Goal: Task Accomplishment & Management: Manage account settings

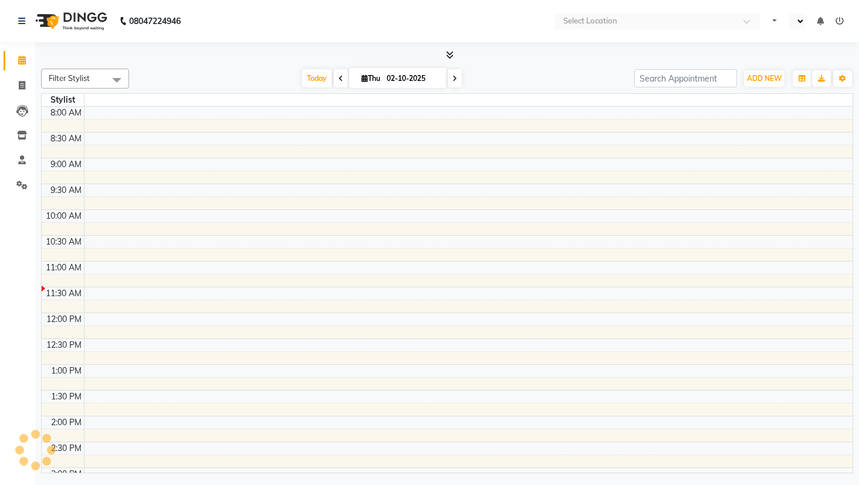
select select "en"
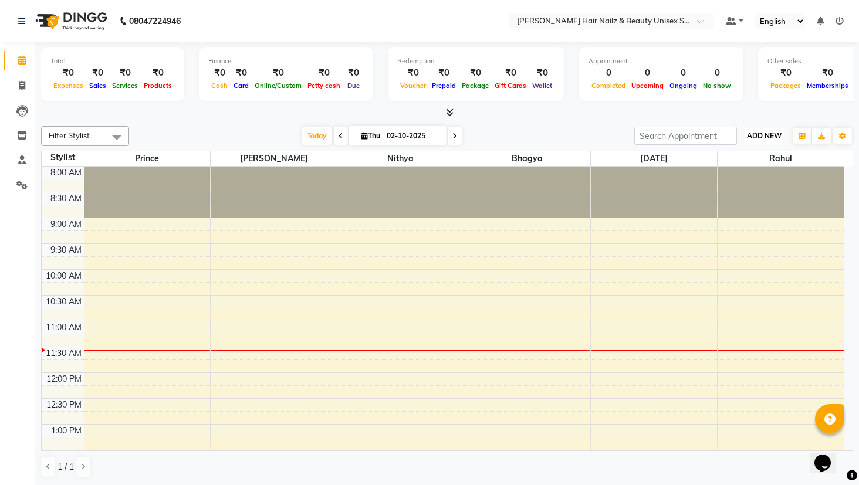
click at [771, 141] on button "ADD NEW Toggle Dropdown" at bounding box center [764, 136] width 40 height 16
click at [759, 159] on button "Add Appointment" at bounding box center [737, 158] width 93 height 15
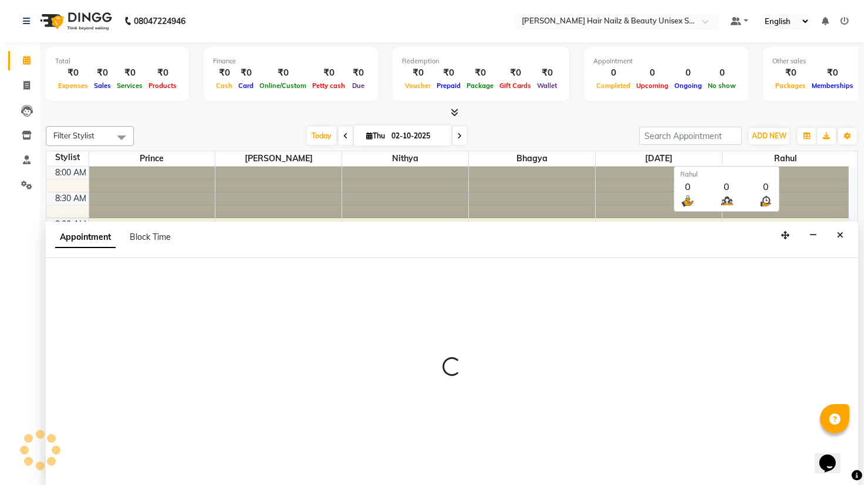
scroll to position [1, 0]
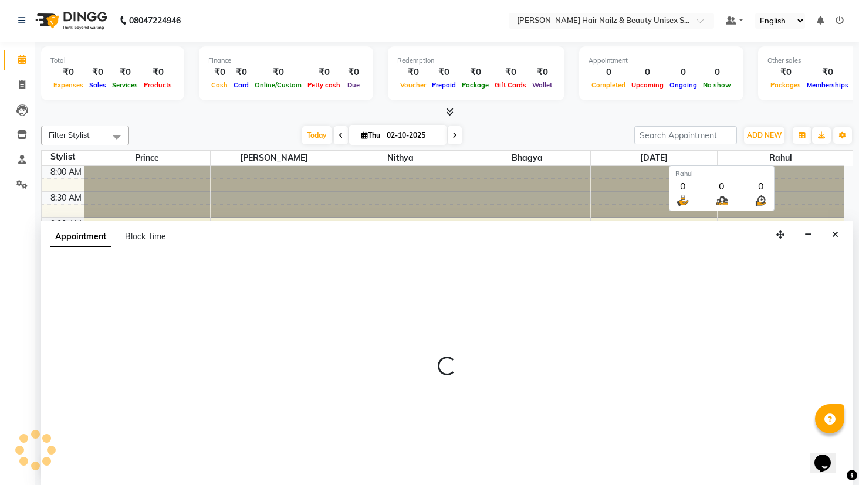
select select "540"
select select "tentative"
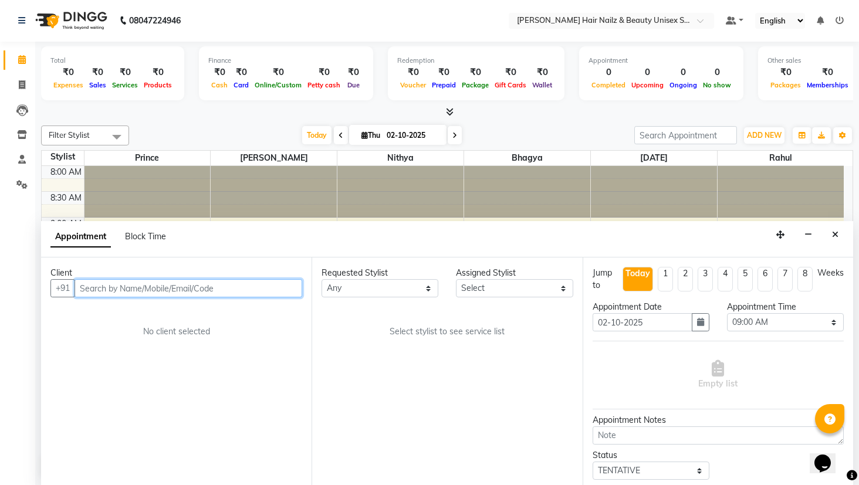
click at [135, 292] on input "text" at bounding box center [189, 288] width 228 height 18
type input "9844865069"
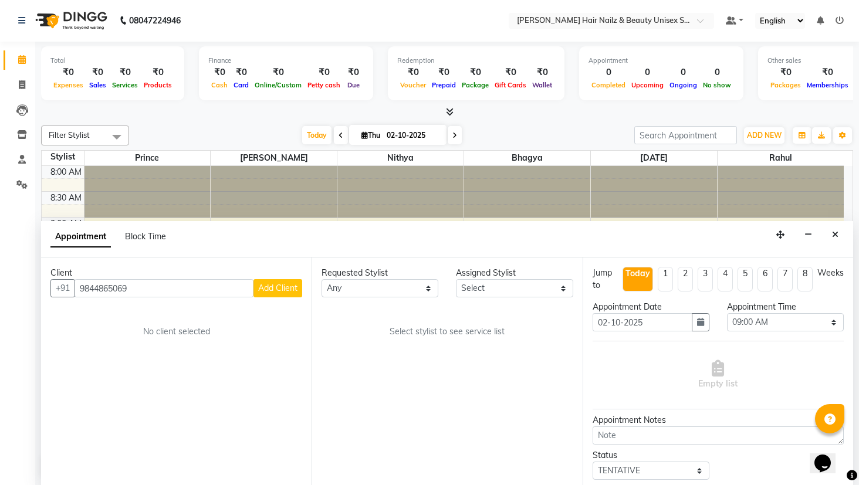
click at [282, 288] on span "Add Client" at bounding box center [277, 288] width 39 height 11
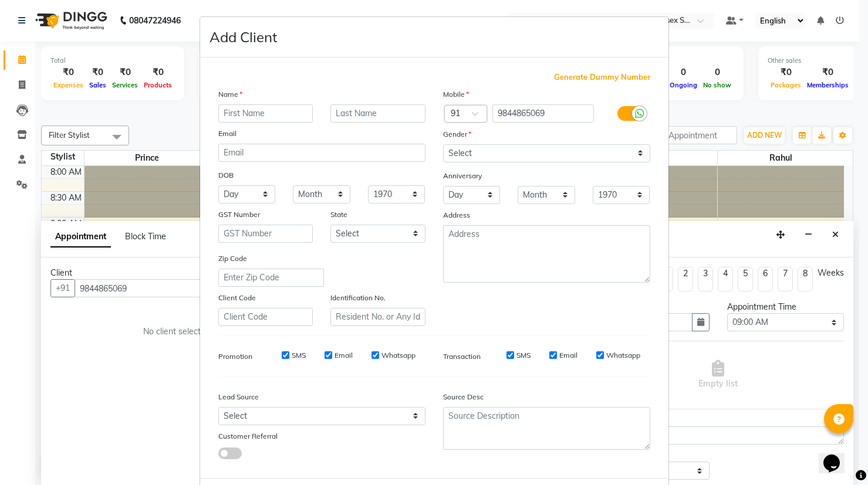
click at [248, 118] on input "text" at bounding box center [265, 113] width 95 height 18
type input "[PERSON_NAME]"
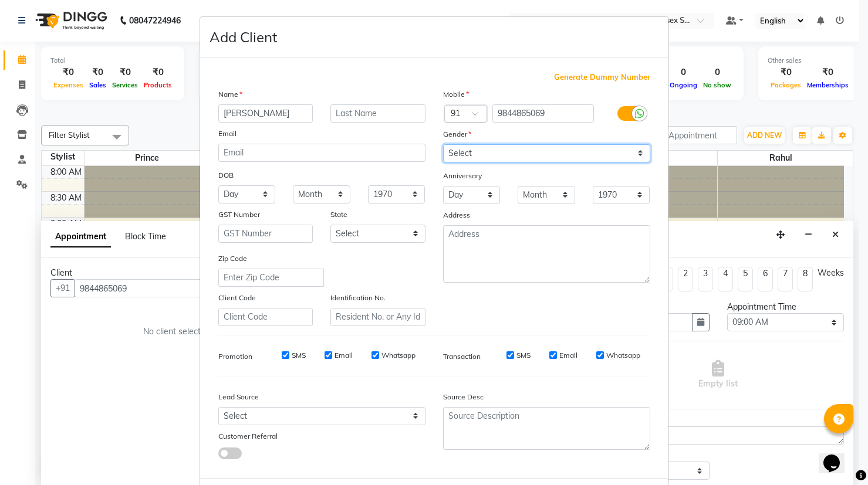
click at [470, 151] on select "Select [DEMOGRAPHIC_DATA] [DEMOGRAPHIC_DATA] Other Prefer Not To Say" at bounding box center [546, 153] width 207 height 18
select select "[DEMOGRAPHIC_DATA]"
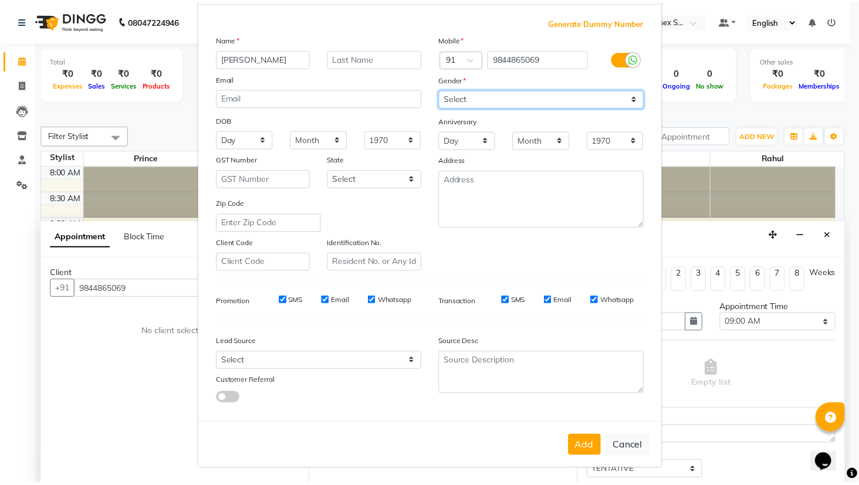
scroll to position [56, 0]
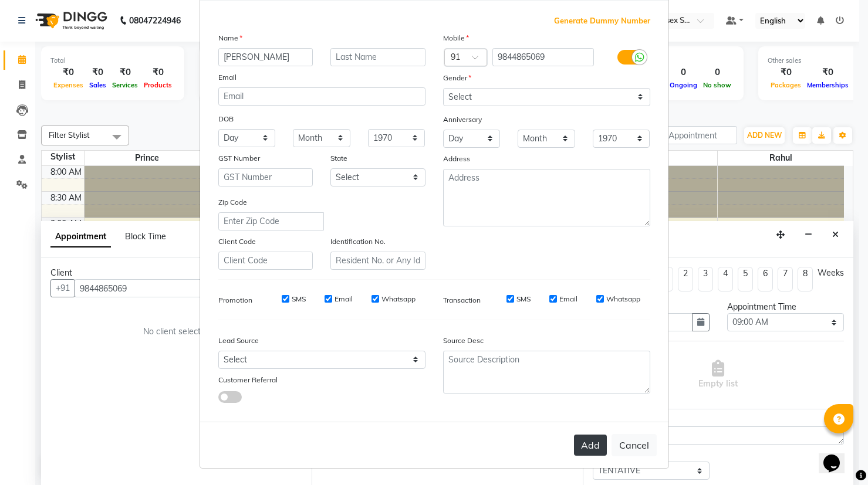
click at [585, 441] on button "Add" at bounding box center [590, 445] width 33 height 21
type input "98******69"
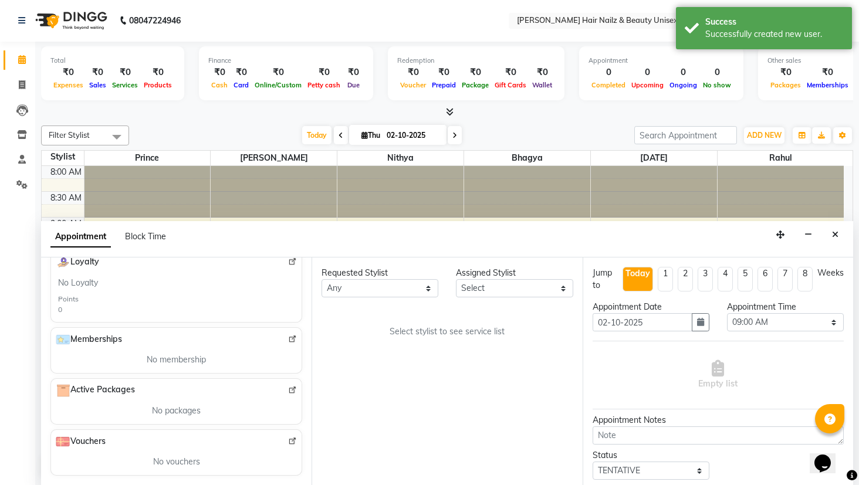
scroll to position [0, 0]
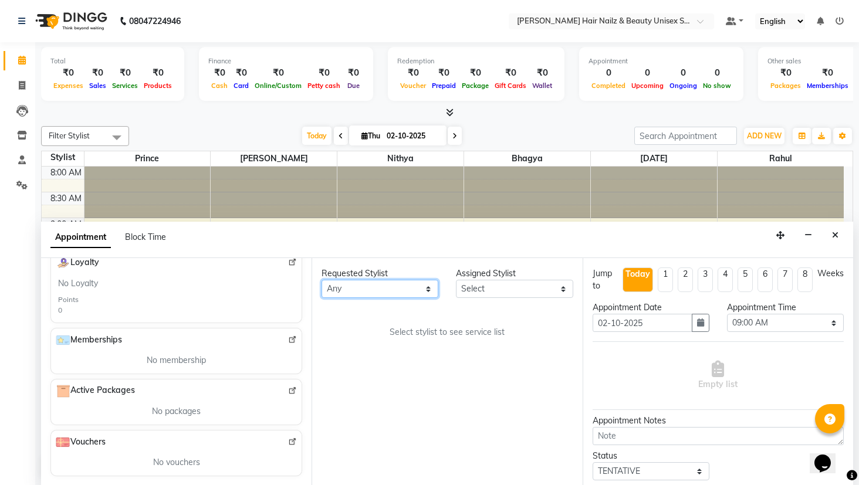
click at [402, 288] on select "Any Bhagya [PERSON_NAME][DATE] [PERSON_NAME] [PERSON_NAME]" at bounding box center [380, 289] width 117 height 18
select select "93008"
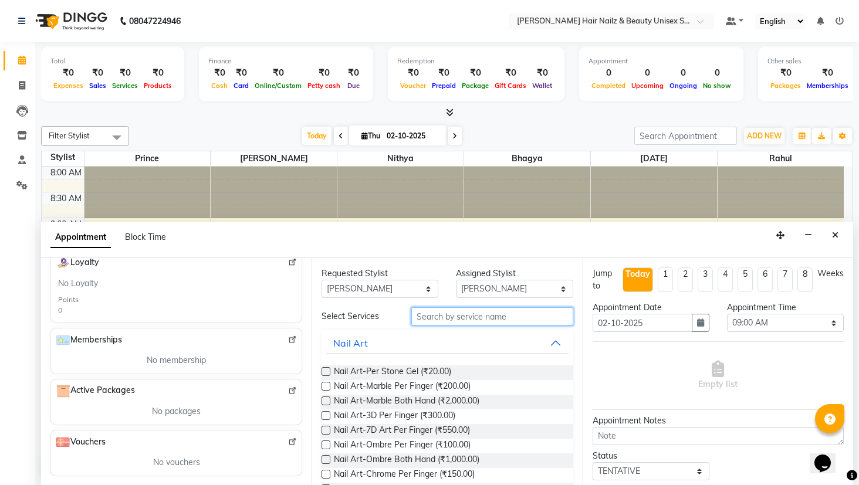
click at [466, 316] on input "text" at bounding box center [492, 317] width 162 height 18
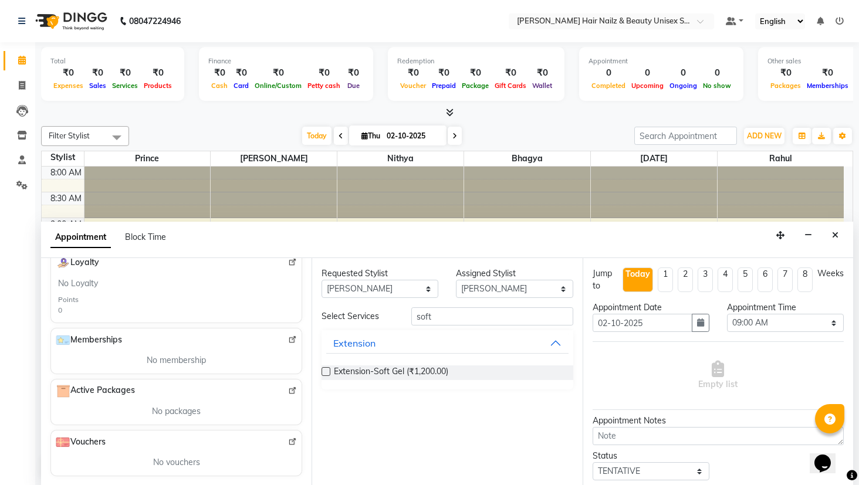
click at [332, 369] on div "Extension-Soft Gel (₹1,200.00)" at bounding box center [447, 373] width 251 height 15
click at [441, 314] on input "soft" at bounding box center [492, 317] width 162 height 18
type input "s"
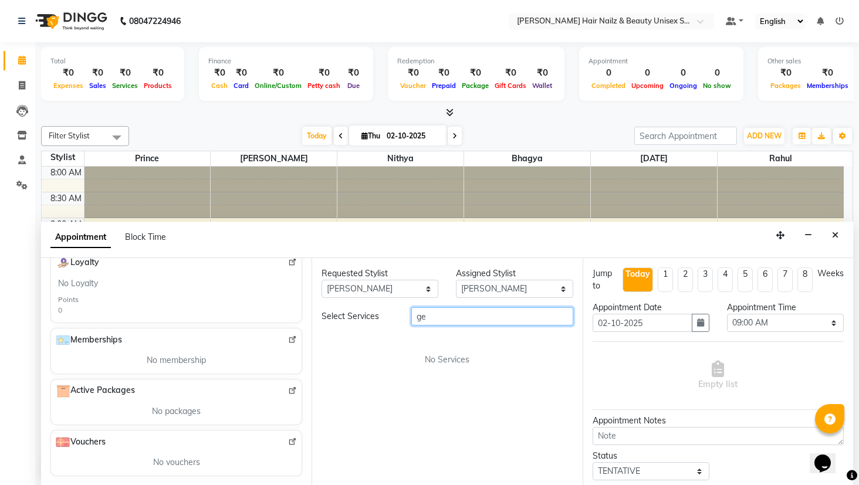
type input "g"
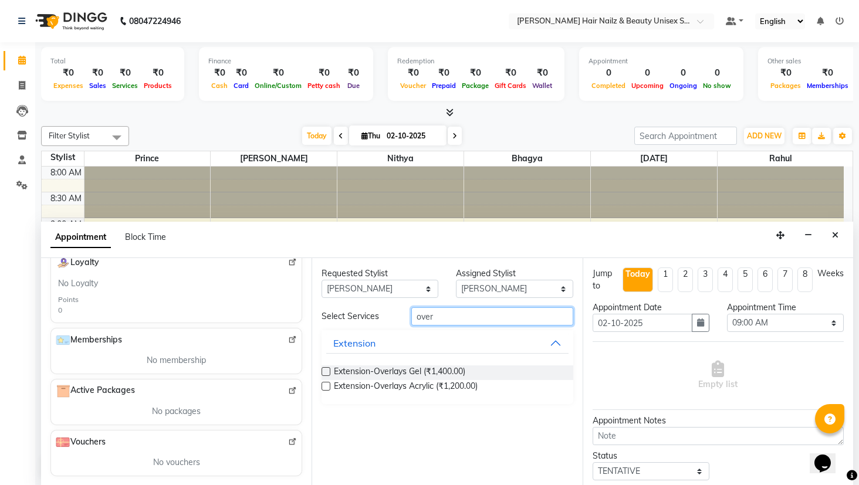
type input "over"
click at [326, 371] on label at bounding box center [326, 371] width 9 height 9
click at [326, 371] on input "checkbox" at bounding box center [326, 373] width 8 height 8
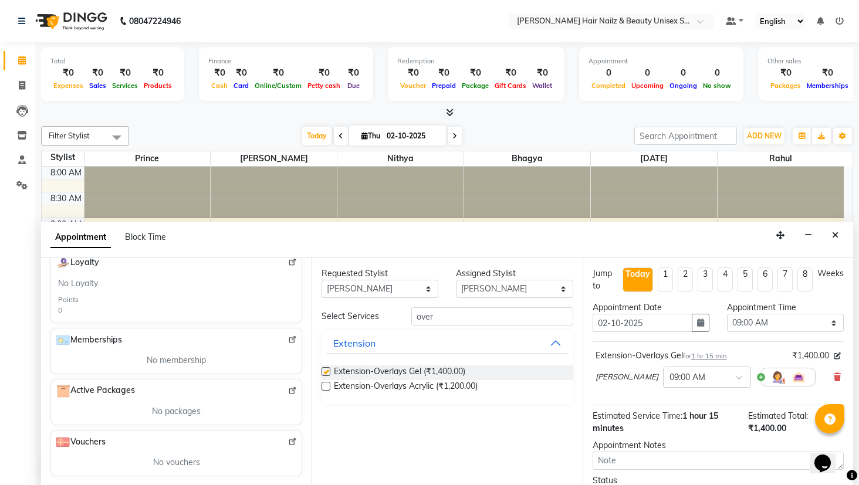
checkbox input "false"
click at [670, 377] on input "text" at bounding box center [696, 376] width 52 height 12
click at [664, 394] on div "05:00 PM" at bounding box center [707, 394] width 87 height 22
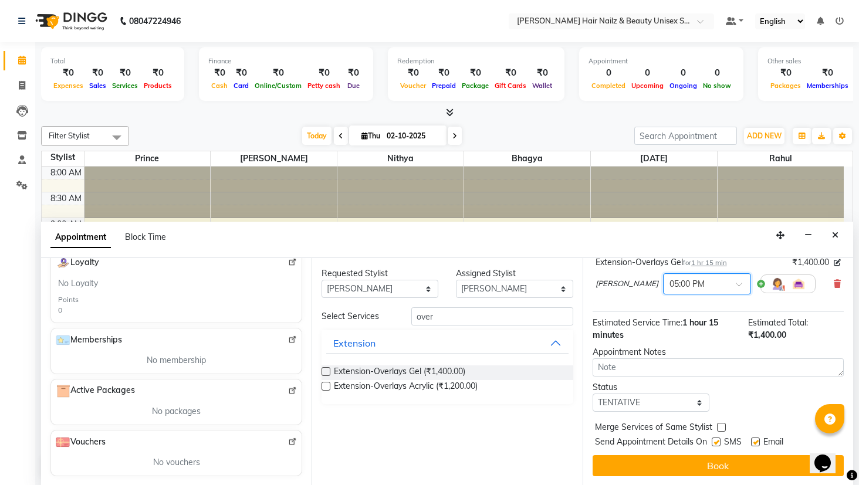
scroll to position [1, 0]
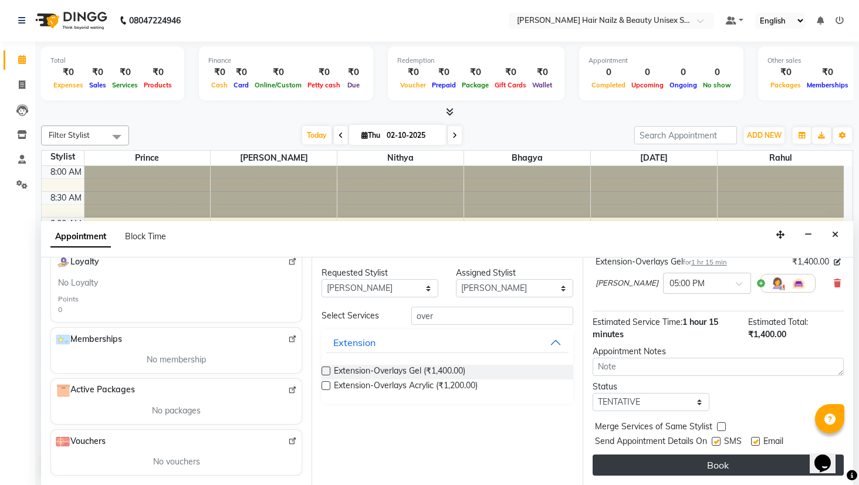
click at [797, 459] on button "Book" at bounding box center [718, 465] width 251 height 21
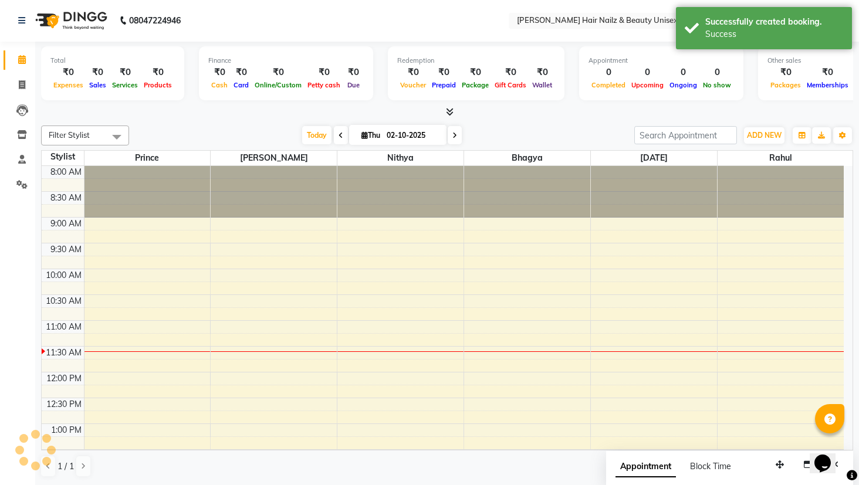
scroll to position [0, 0]
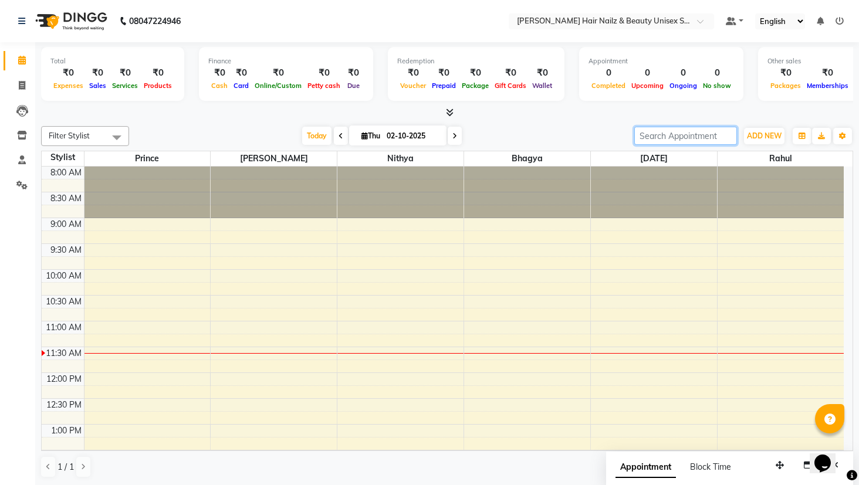
click at [680, 137] on input "search" at bounding box center [685, 136] width 103 height 18
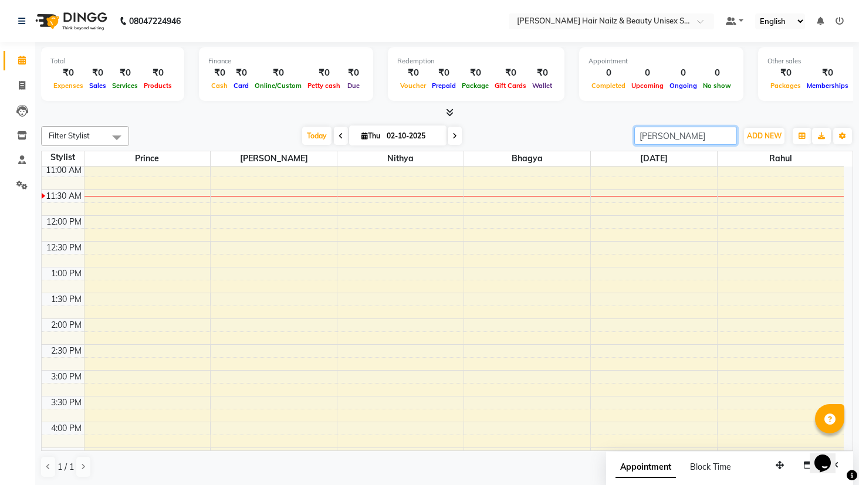
scroll to position [383, 0]
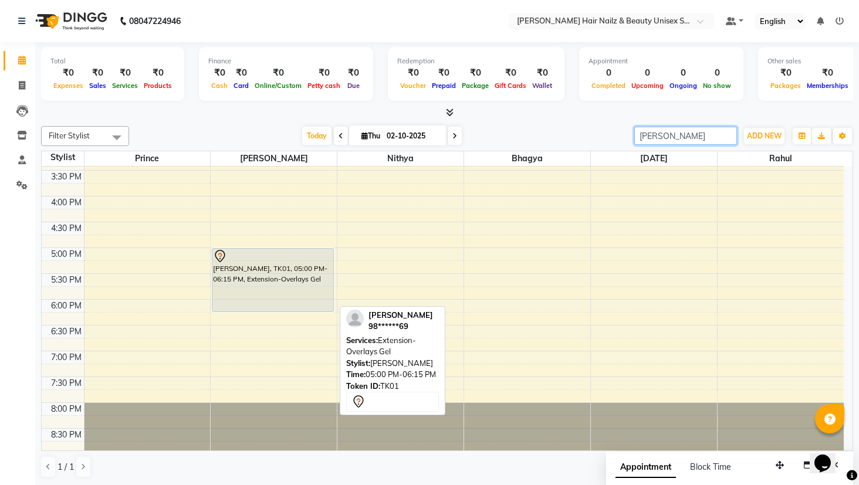
type input "[PERSON_NAME]"
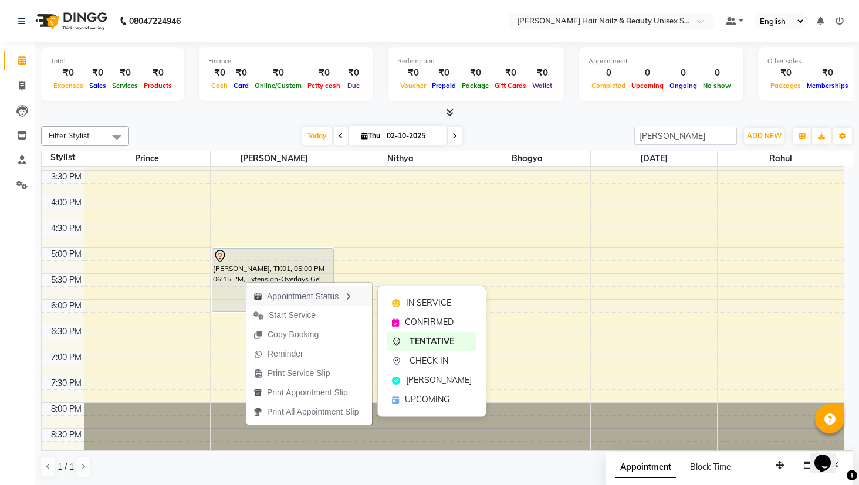
click at [282, 290] on div "Appointment Status" at bounding box center [310, 296] width 126 height 20
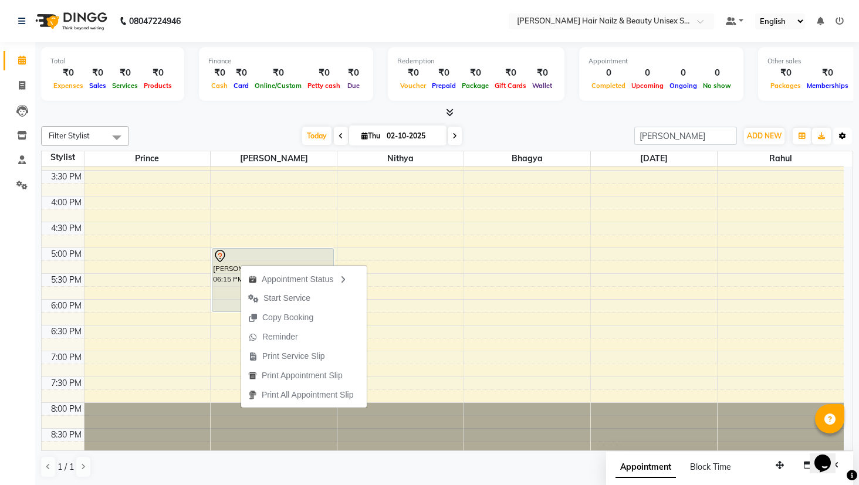
click at [838, 133] on button "Toggle Dropdown" at bounding box center [842, 136] width 19 height 16
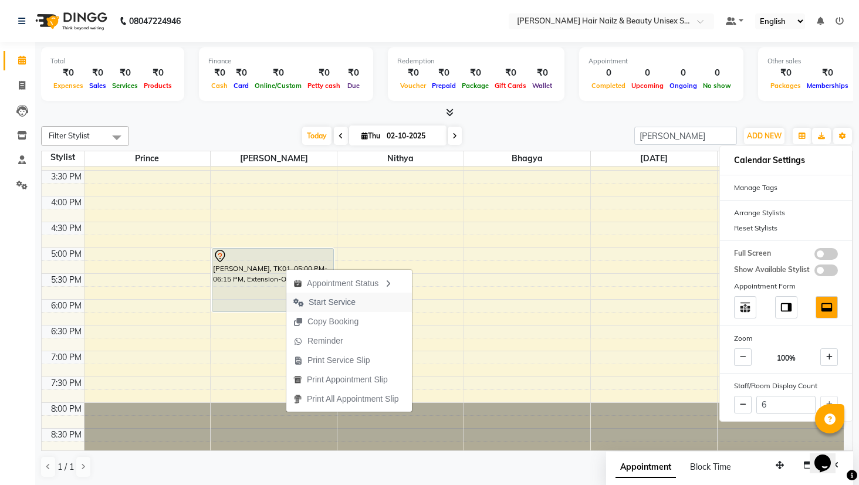
click at [329, 299] on span "Start Service" at bounding box center [332, 302] width 47 height 12
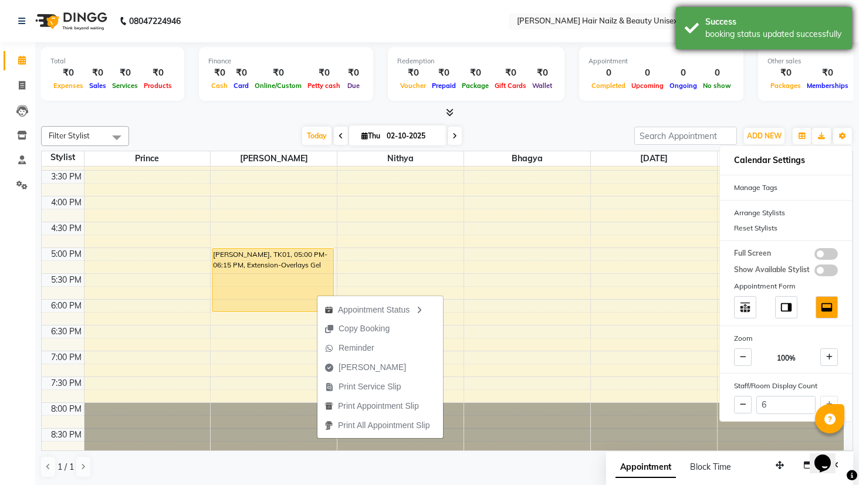
click at [761, 20] on div "Success" at bounding box center [775, 22] width 138 height 12
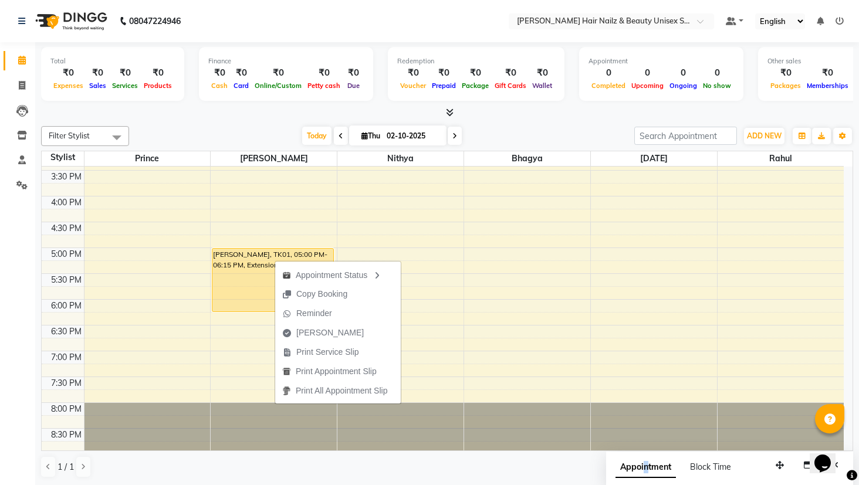
click at [646, 464] on span "Appointment" at bounding box center [646, 467] width 60 height 21
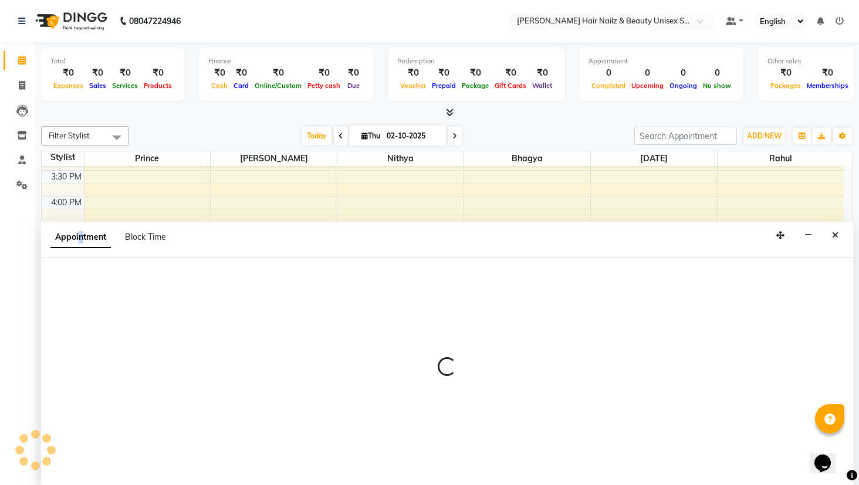
select select "tentative"
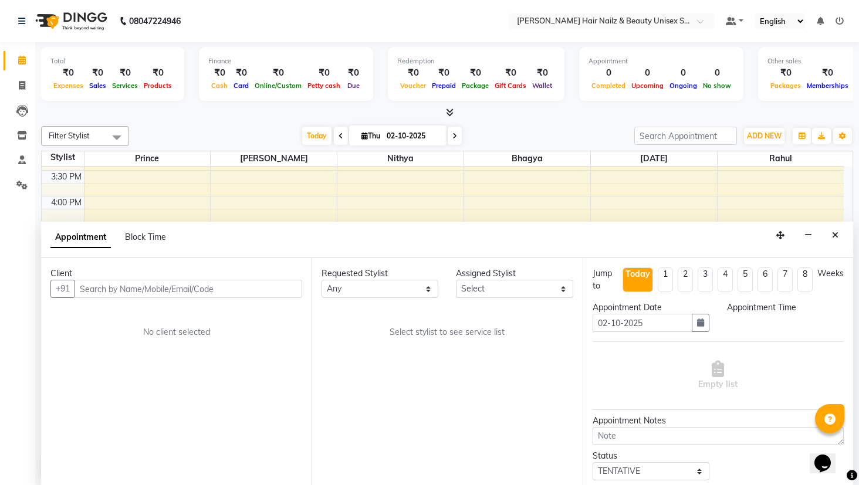
click at [102, 290] on input "text" at bounding box center [189, 289] width 228 height 18
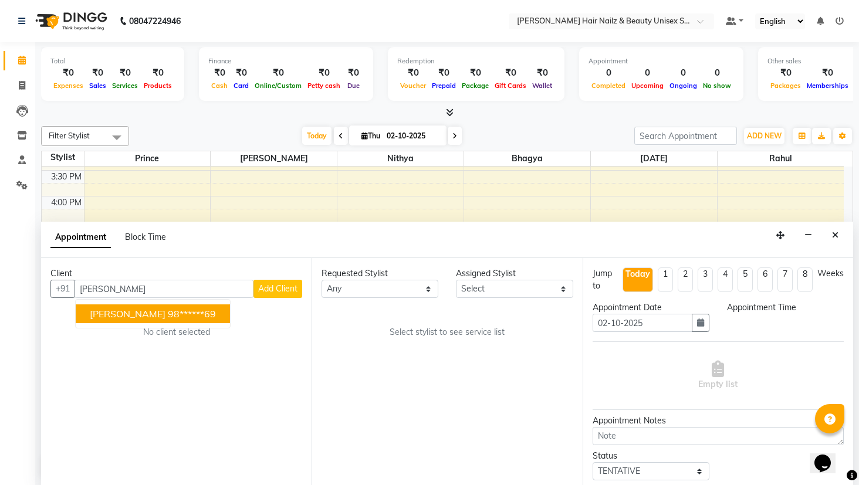
click at [170, 316] on button "[PERSON_NAME] 98******69" at bounding box center [153, 314] width 154 height 19
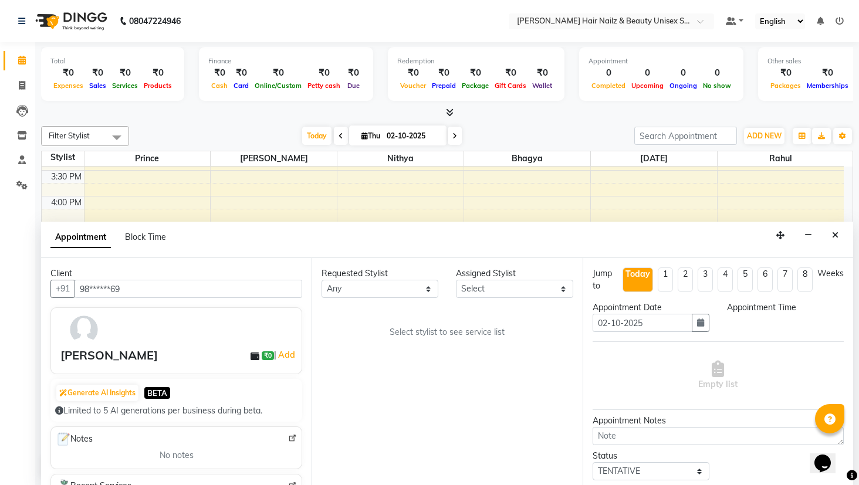
type input "98******69"
click at [413, 284] on select "Any Bhagya [PERSON_NAME][DATE] [PERSON_NAME] [PERSON_NAME]" at bounding box center [380, 289] width 117 height 18
select select "93008"
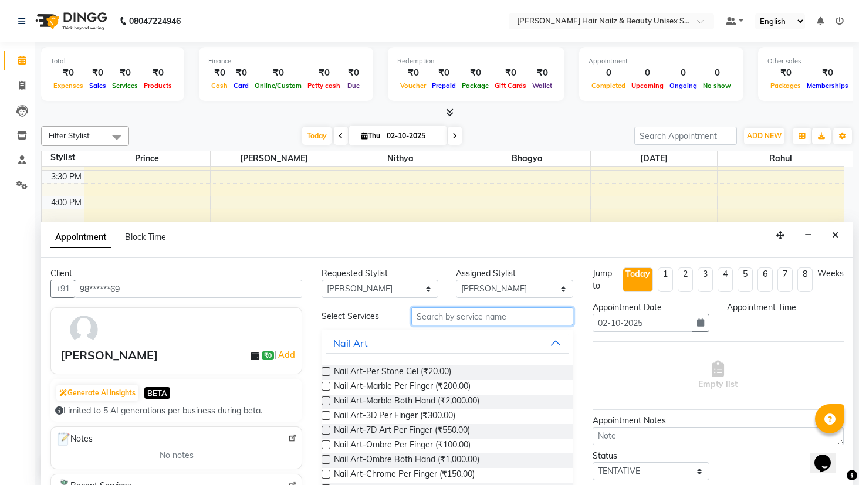
click at [467, 319] on input "text" at bounding box center [492, 317] width 162 height 18
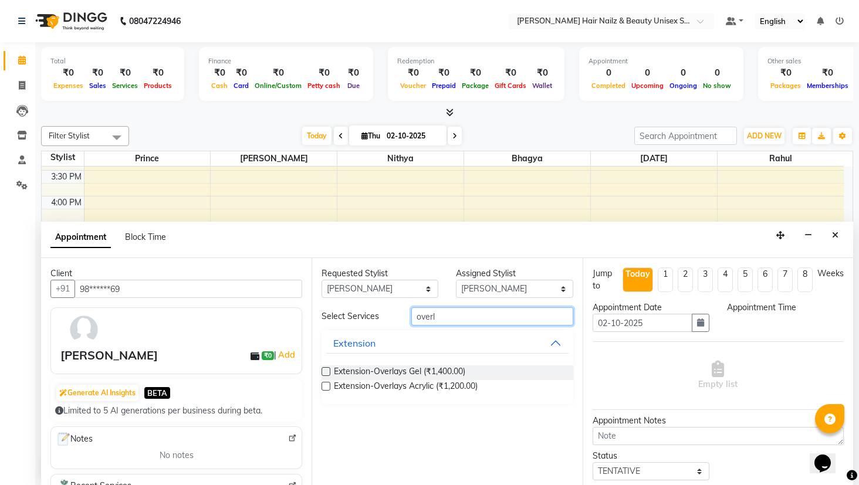
type input "overl"
click at [323, 371] on label at bounding box center [326, 371] width 9 height 9
click at [323, 371] on input "checkbox" at bounding box center [326, 373] width 8 height 8
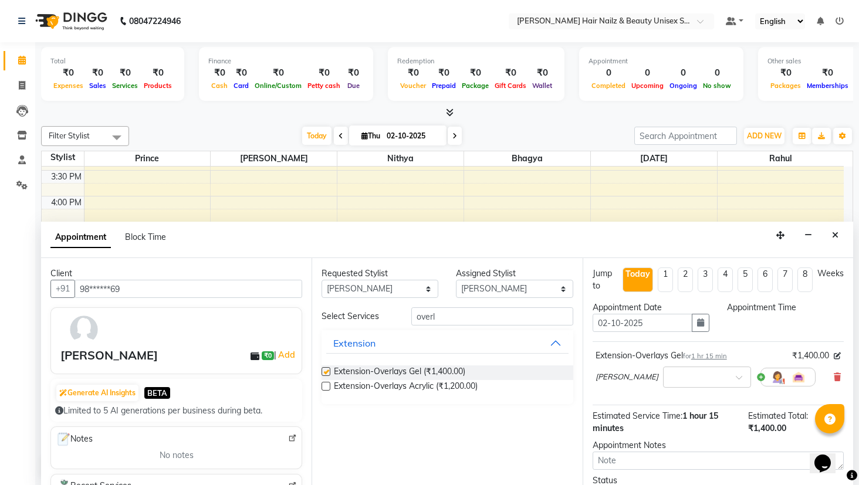
checkbox input "false"
click at [802, 278] on li "8" at bounding box center [805, 280] width 15 height 25
click at [625, 322] on input "[DATE]" at bounding box center [643, 323] width 100 height 18
click at [610, 323] on input "[DATE]" at bounding box center [643, 323] width 100 height 18
click at [609, 322] on input "[DATE]" at bounding box center [643, 323] width 100 height 18
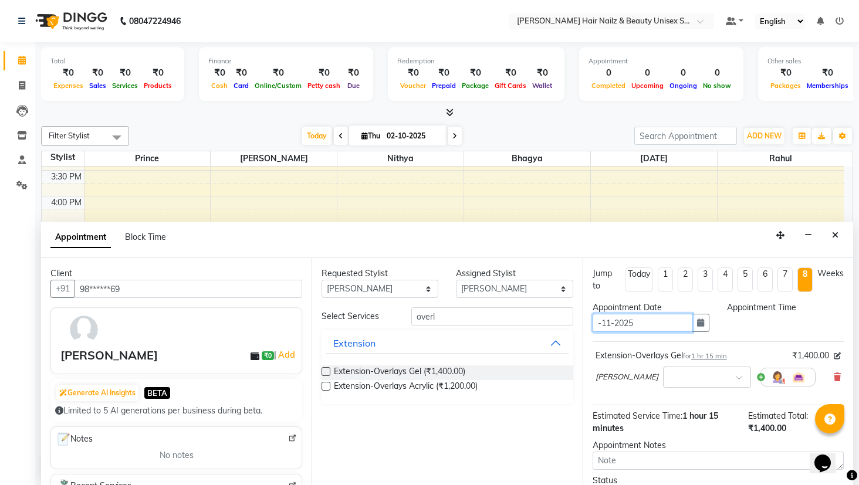
click at [609, 323] on input "-11-2025" at bounding box center [643, 323] width 100 height 18
click at [642, 280] on div "Today" at bounding box center [639, 274] width 22 height 12
click at [607, 323] on input "02-10-2025" at bounding box center [643, 323] width 100 height 18
click at [626, 280] on div "Today" at bounding box center [638, 274] width 25 height 12
click at [833, 272] on div "Weeks" at bounding box center [831, 274] width 26 height 12
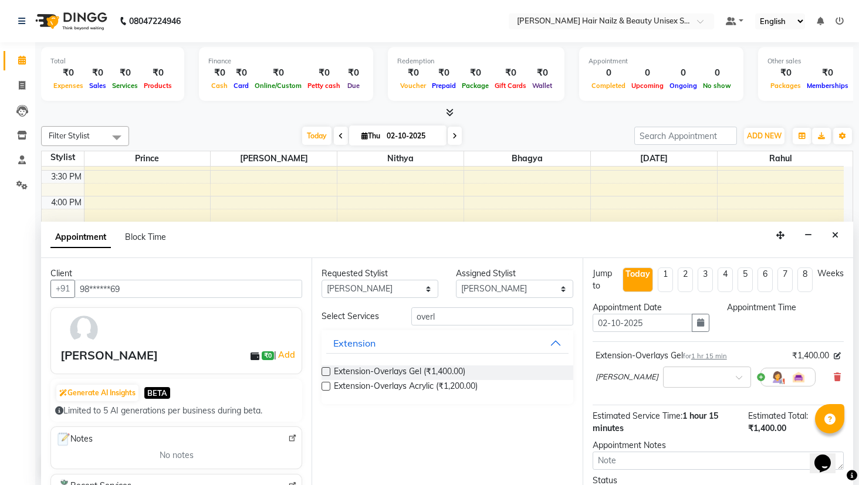
click at [833, 272] on div "Weeks" at bounding box center [831, 274] width 26 height 12
click at [819, 282] on li "Weeks" at bounding box center [831, 280] width 26 height 25
click at [798, 285] on li "8" at bounding box center [805, 280] width 15 height 25
click at [678, 285] on li "2" at bounding box center [685, 280] width 15 height 25
click at [664, 283] on li "1" at bounding box center [665, 280] width 15 height 25
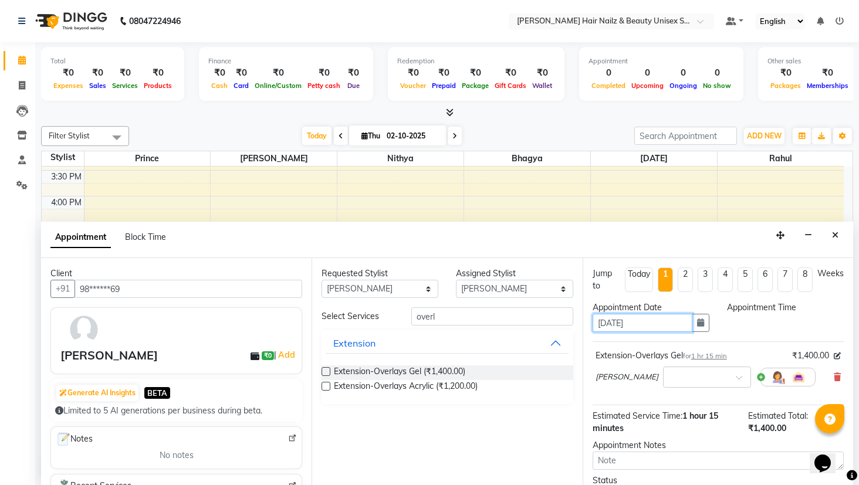
click at [609, 322] on input "[DATE]" at bounding box center [643, 323] width 100 height 18
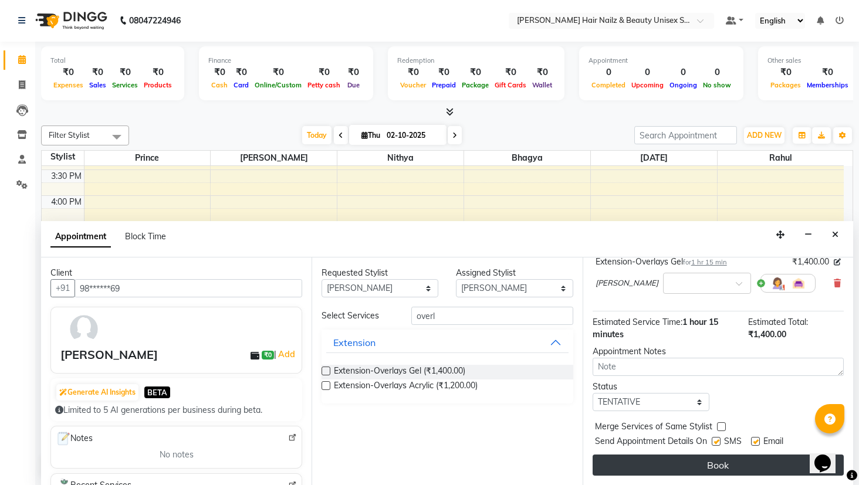
type input "[DATE]"
click at [701, 465] on button "Book" at bounding box center [718, 465] width 251 height 21
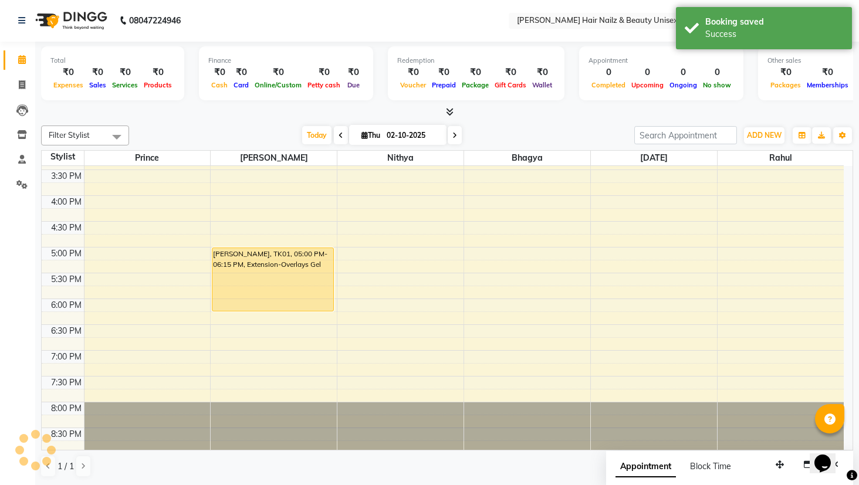
scroll to position [0, 0]
click at [678, 130] on input "search" at bounding box center [685, 136] width 103 height 18
type input ","
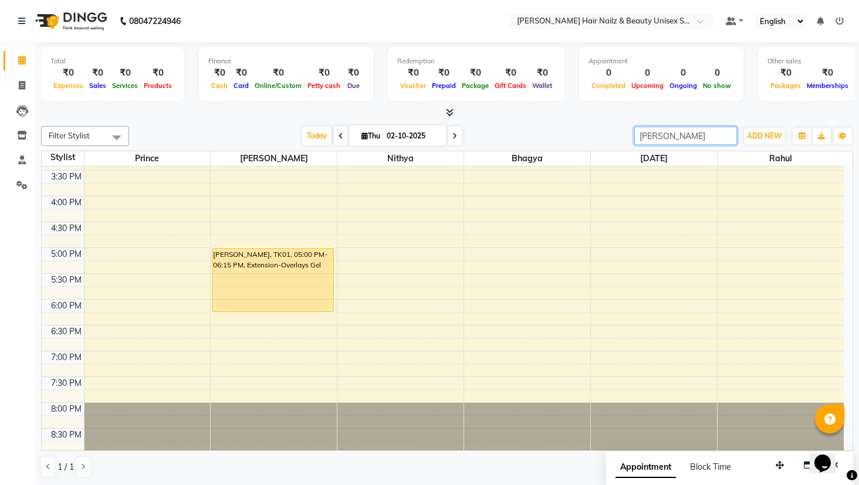
click at [706, 143] on input "[PERSON_NAME]" at bounding box center [685, 136] width 103 height 18
type input "m"
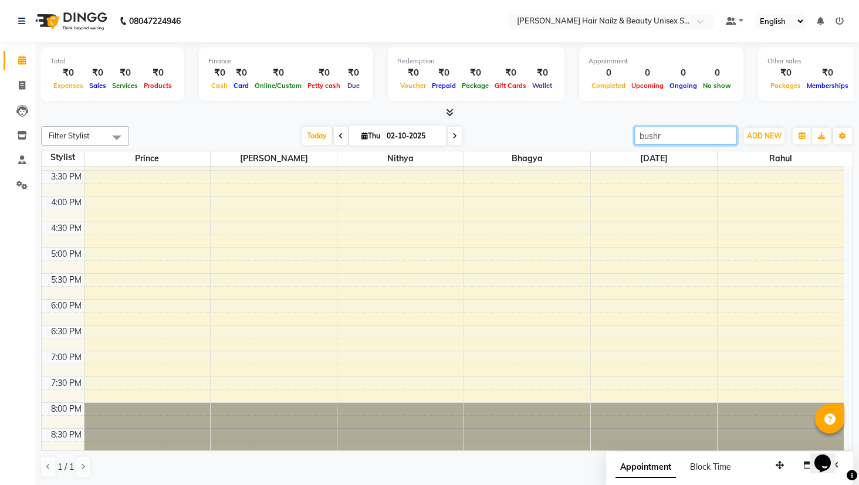
type input "[PERSON_NAME]"
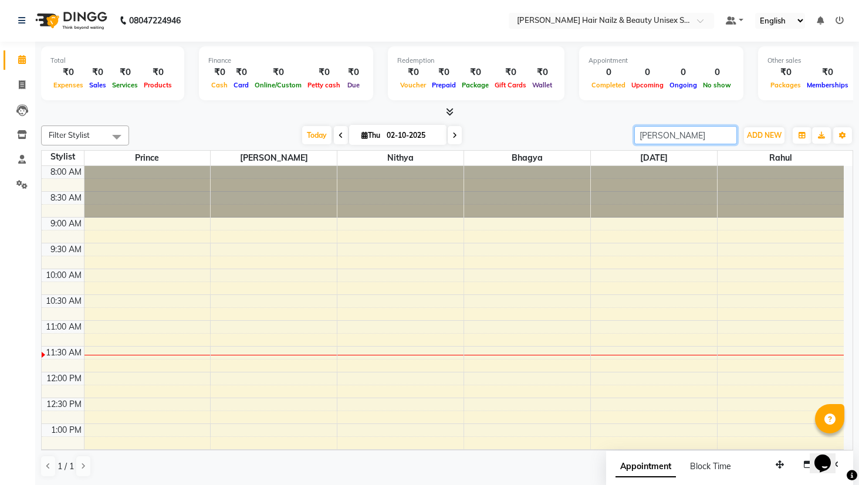
click at [726, 133] on input "[PERSON_NAME]" at bounding box center [685, 135] width 103 height 18
click at [450, 136] on span at bounding box center [455, 135] width 14 height 18
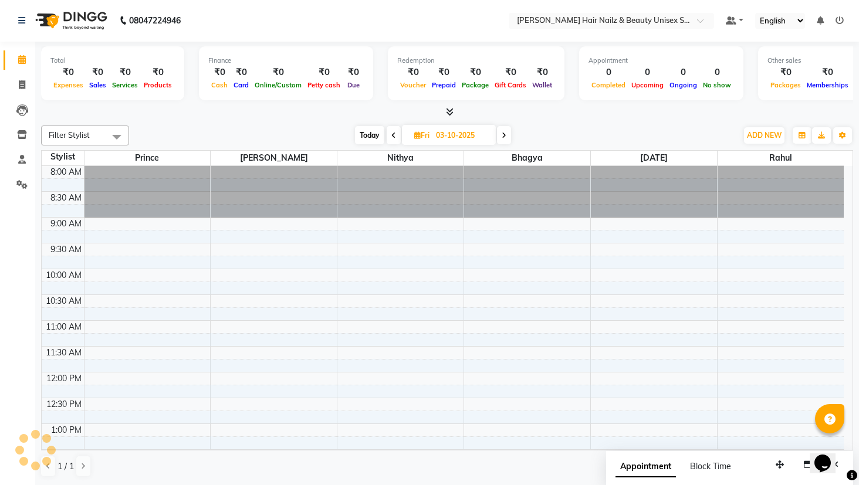
scroll to position [156, 0]
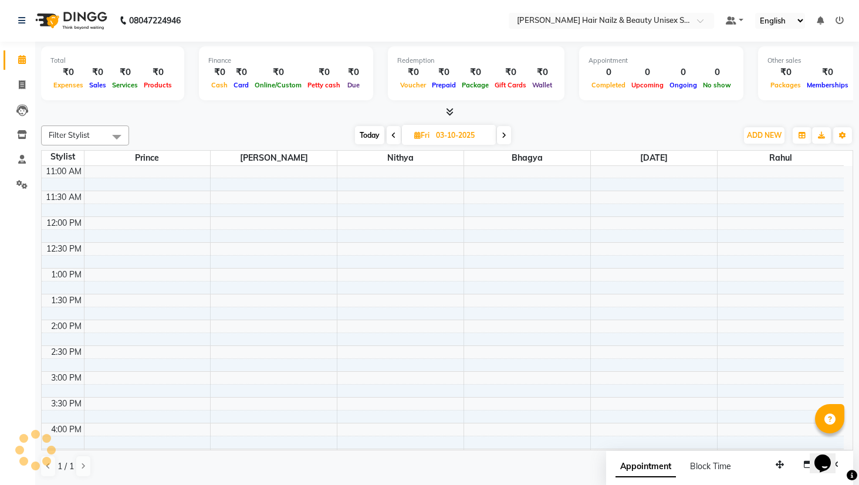
click at [504, 138] on icon at bounding box center [504, 135] width 5 height 7
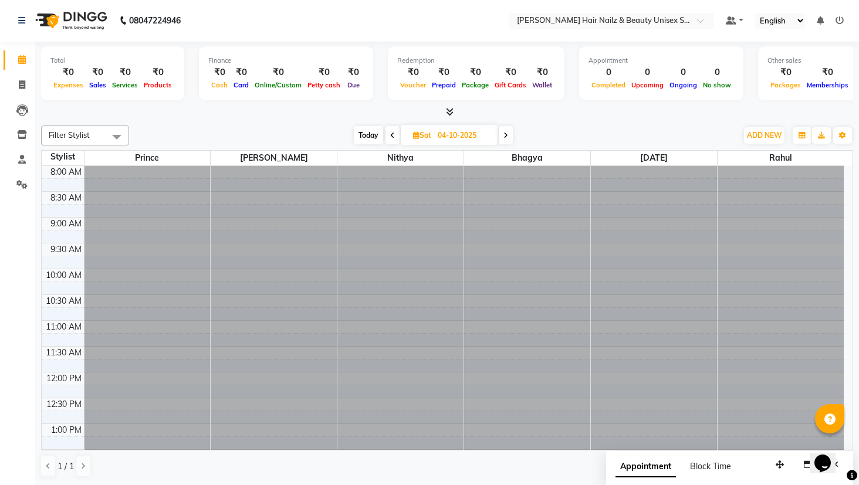
click at [504, 138] on icon at bounding box center [506, 135] width 5 height 7
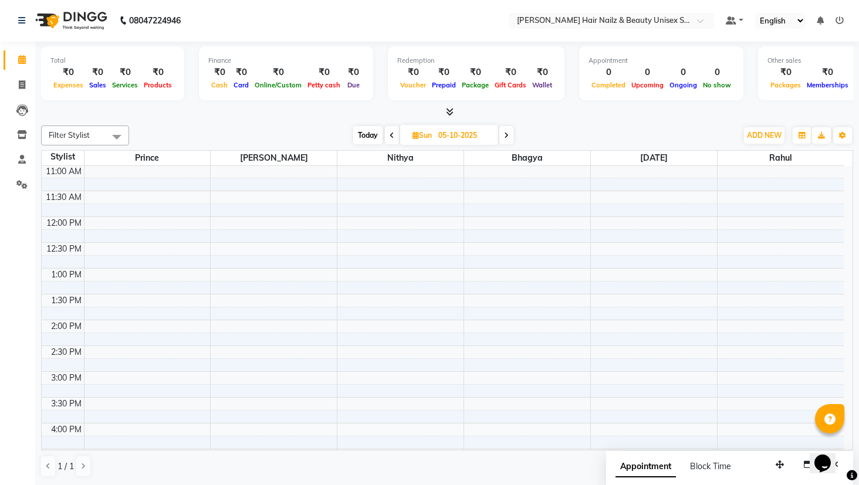
click at [504, 138] on icon at bounding box center [506, 135] width 5 height 7
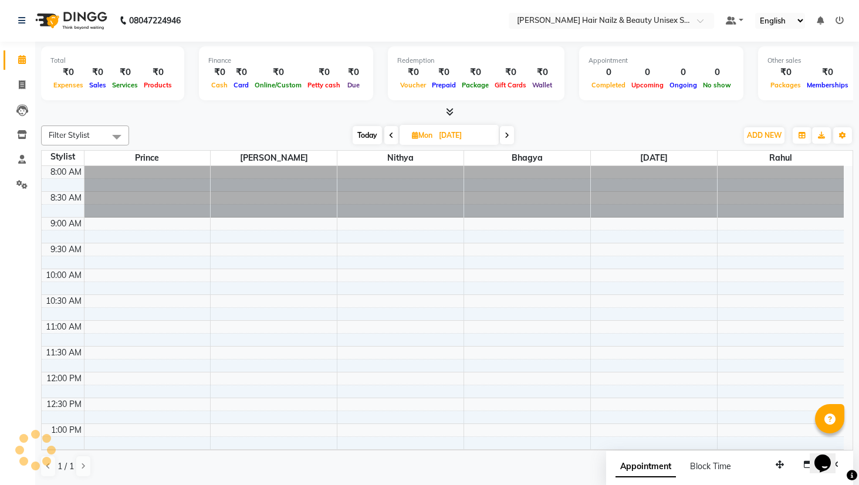
click at [504, 138] on span at bounding box center [507, 135] width 14 height 18
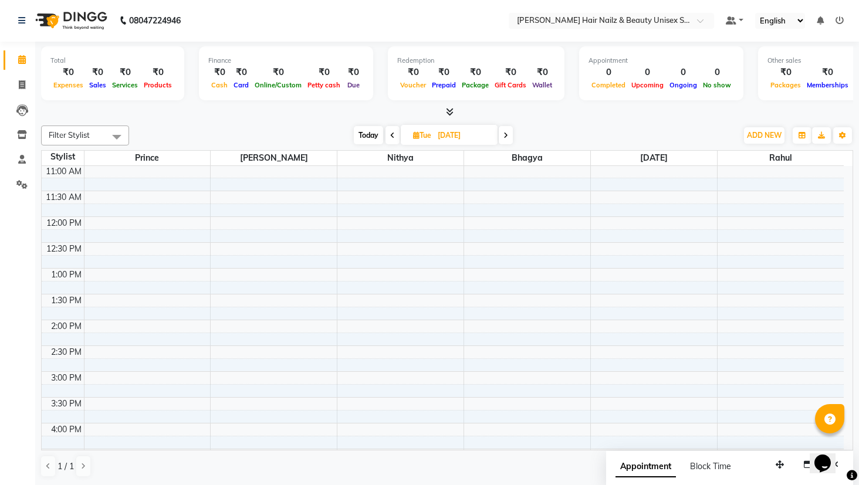
click at [504, 138] on icon at bounding box center [506, 135] width 5 height 7
type input "[DATE]"
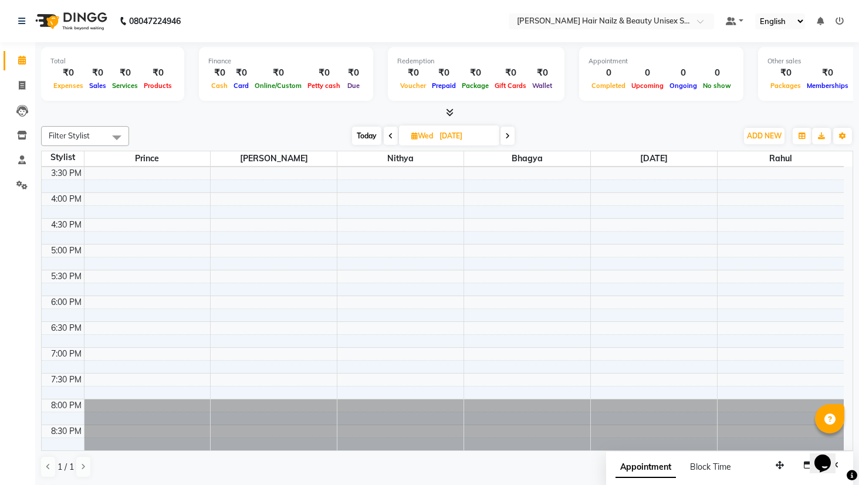
click at [107, 139] on span at bounding box center [116, 137] width 23 height 22
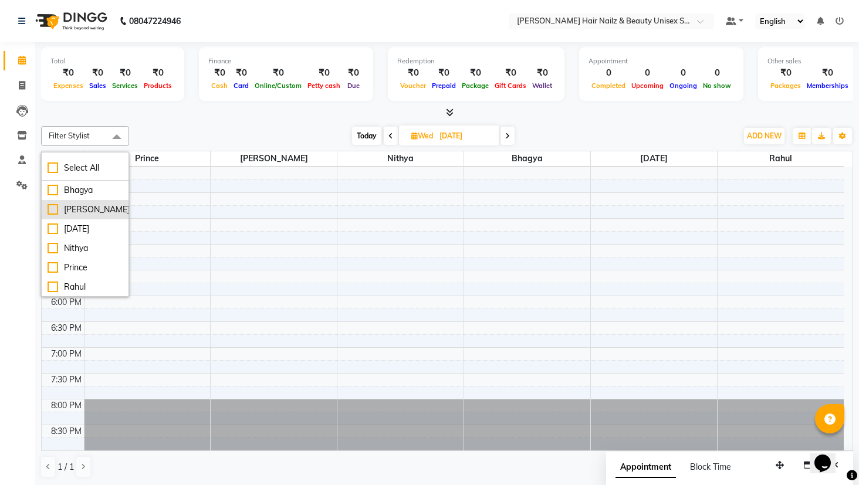
click at [83, 206] on div "[PERSON_NAME]" at bounding box center [85, 210] width 75 height 12
checkbox input "true"
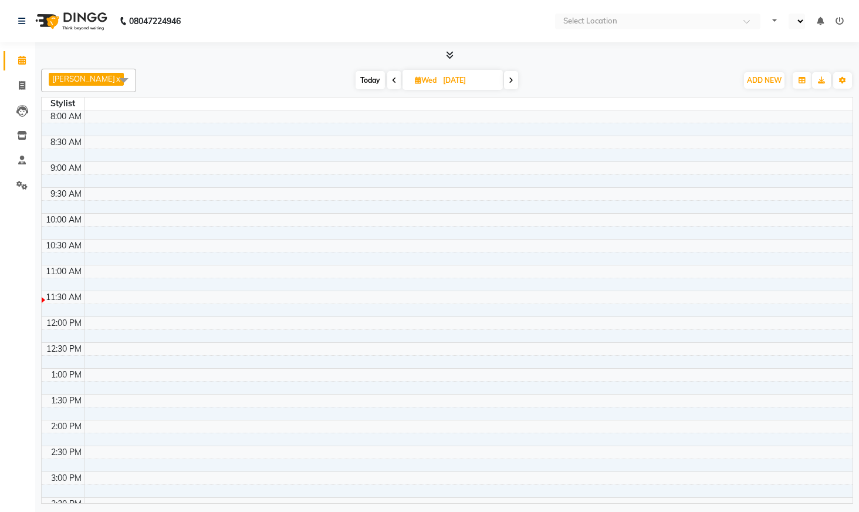
select select "en"
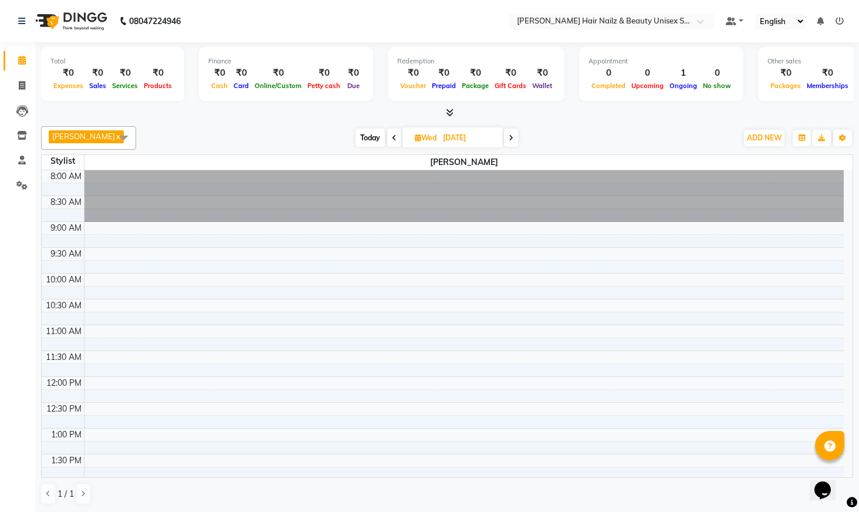
click at [86, 133] on span "Bushra x" at bounding box center [86, 136] width 75 height 13
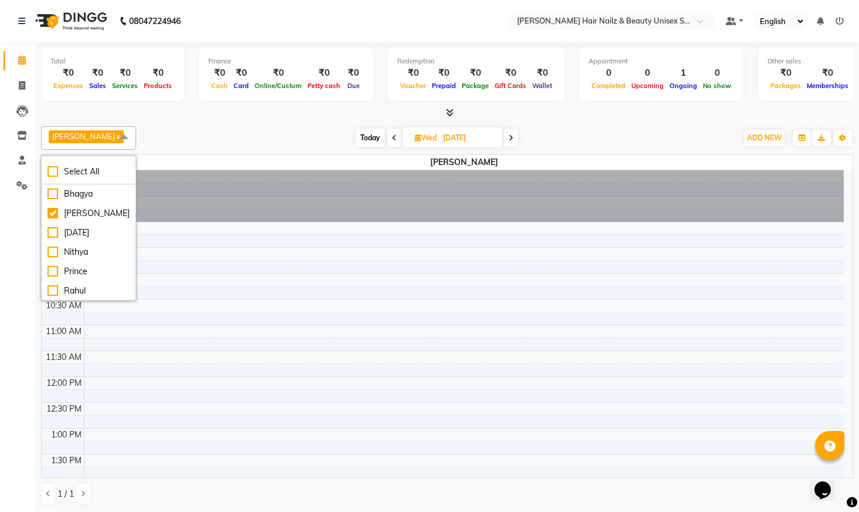
click at [85, 138] on span "Bushra x" at bounding box center [86, 136] width 75 height 13
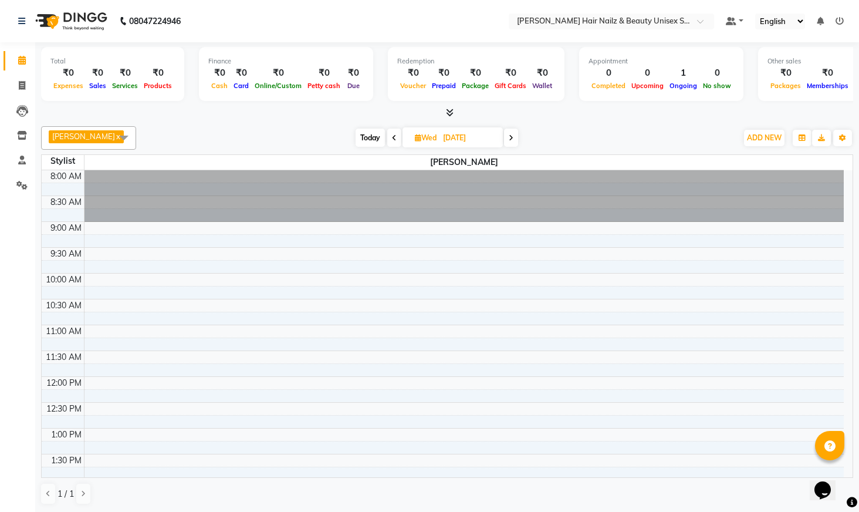
click at [387, 140] on span at bounding box center [394, 138] width 14 height 18
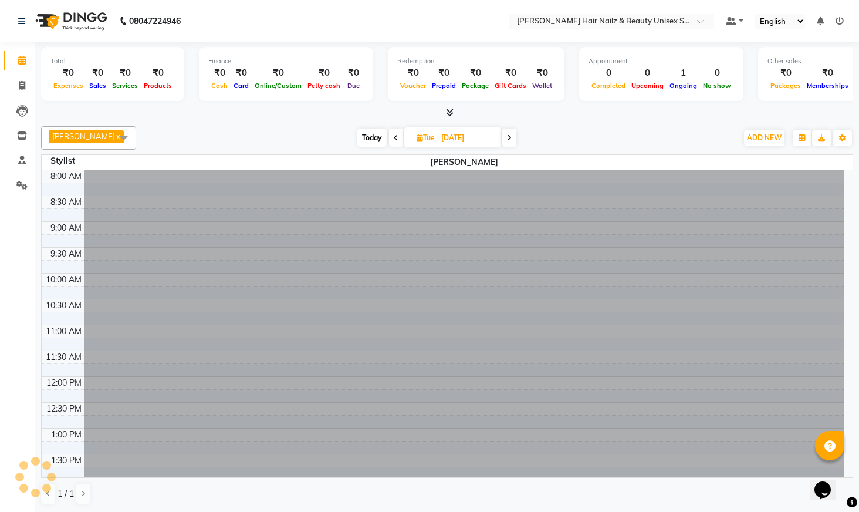
scroll to position [156, 0]
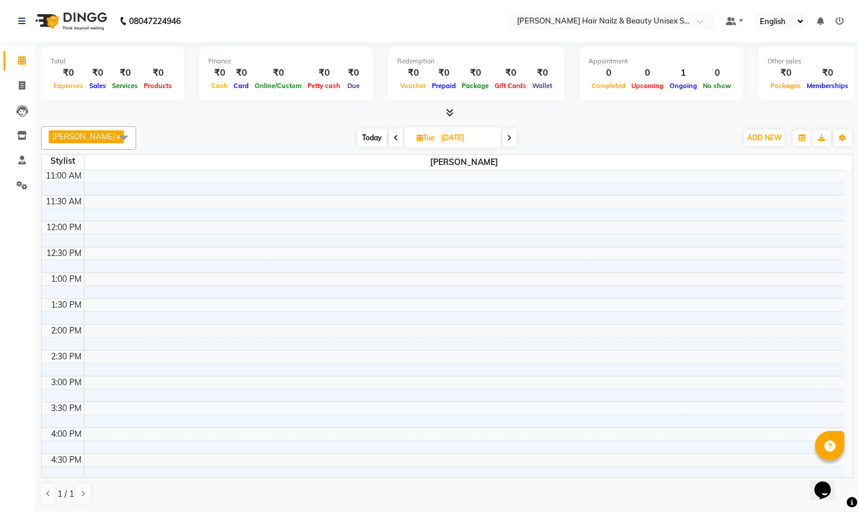
click at [115, 134] on link "x" at bounding box center [117, 135] width 5 height 9
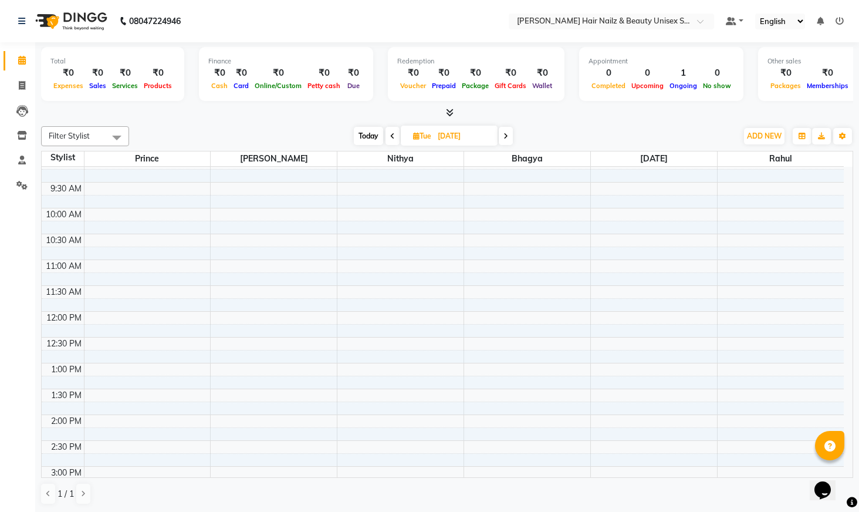
scroll to position [0, 0]
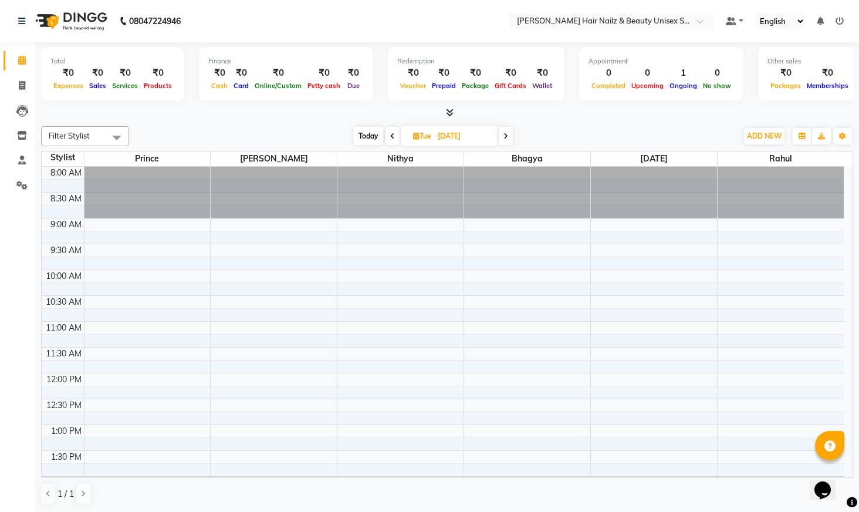
click at [508, 136] on icon at bounding box center [506, 136] width 5 height 7
type input "[DATE]"
click at [768, 139] on span "ADD NEW" at bounding box center [764, 135] width 35 height 9
click at [719, 159] on button "Add Appointment" at bounding box center [737, 158] width 93 height 15
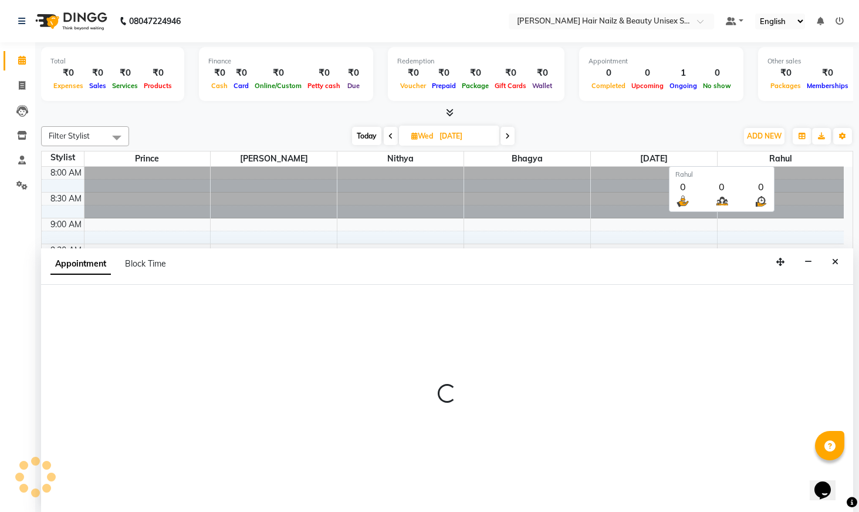
scroll to position [1, 0]
select select "540"
select select "tentative"
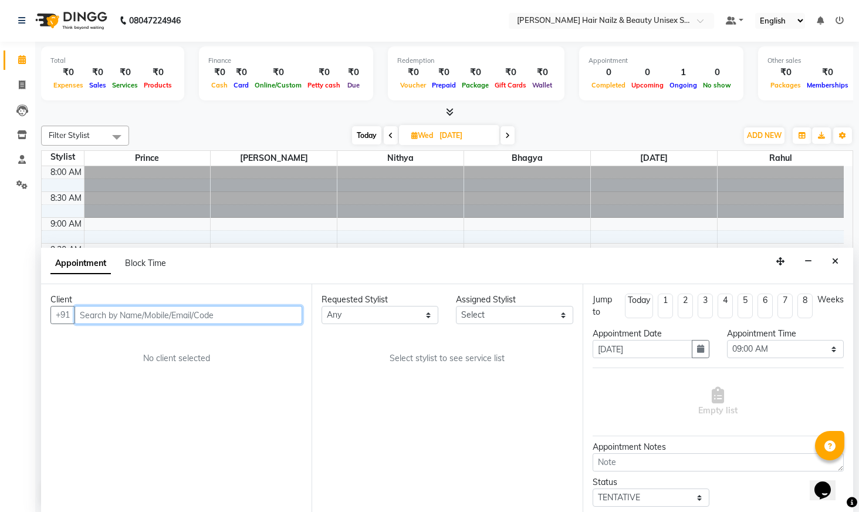
click at [117, 320] on input "text" at bounding box center [189, 315] width 228 height 18
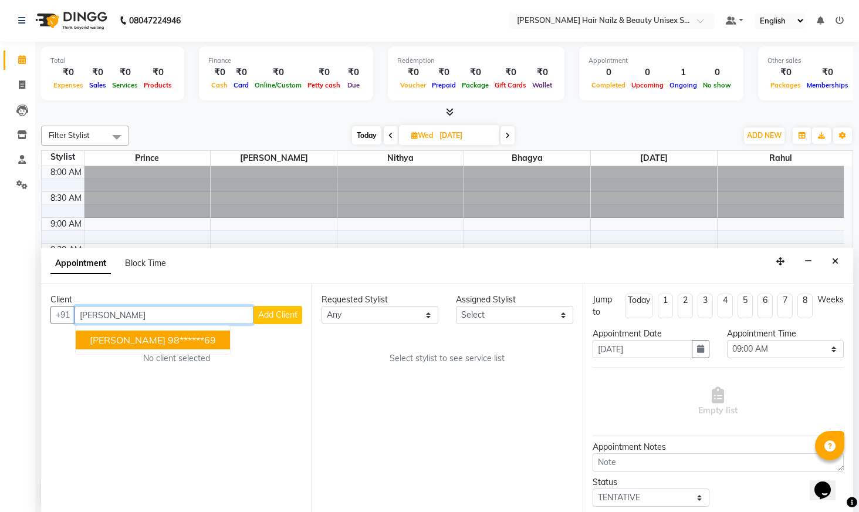
click at [168, 335] on ngb-highlight "98******69" at bounding box center [192, 340] width 48 height 12
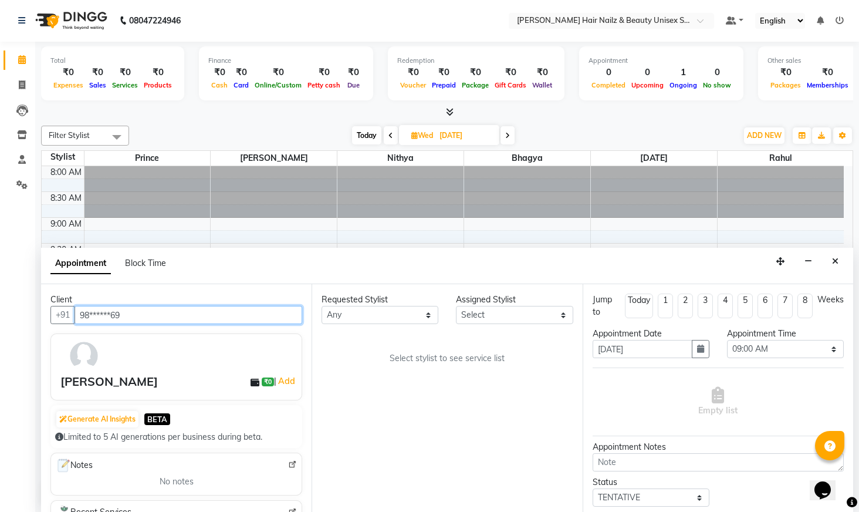
type input "98******69"
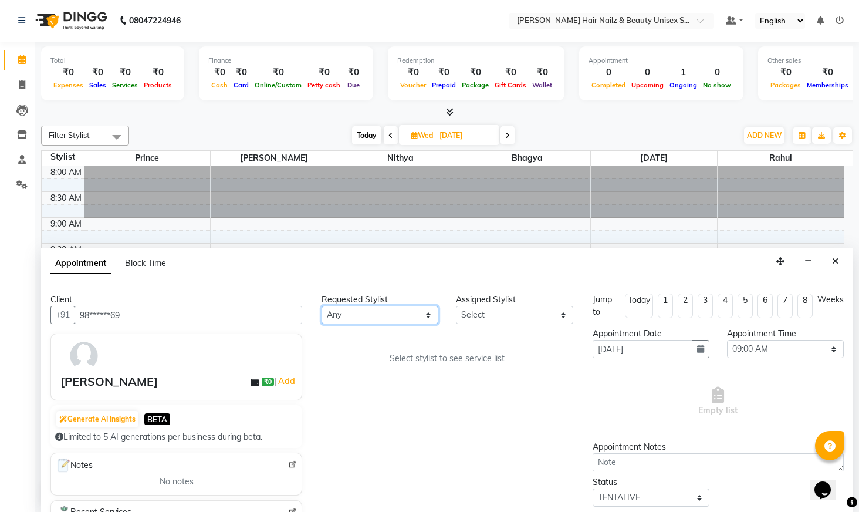
click at [383, 315] on select "Any Bhagya [PERSON_NAME][DATE] [PERSON_NAME] [PERSON_NAME]" at bounding box center [380, 315] width 117 height 18
select select "93008"
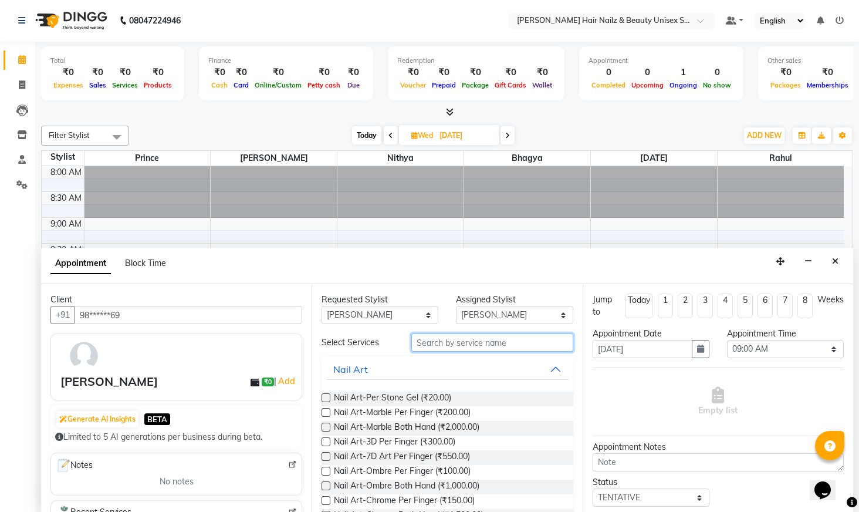
click at [462, 347] on input "text" at bounding box center [492, 342] width 162 height 18
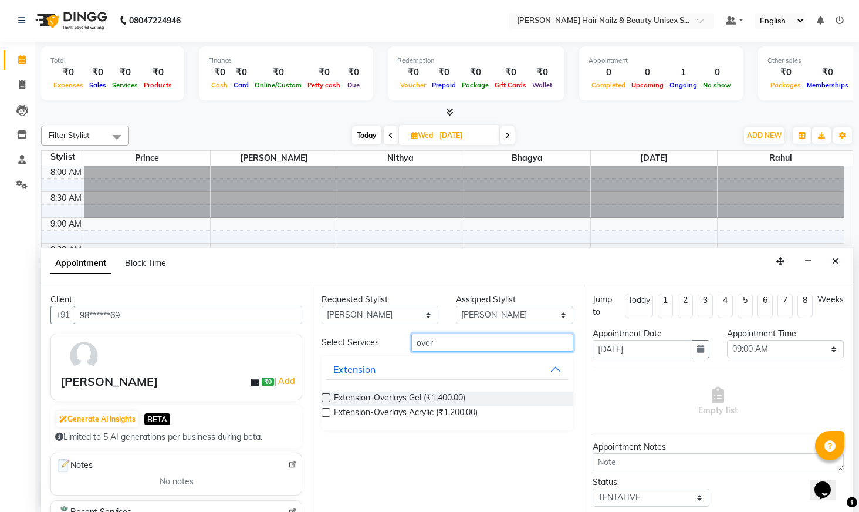
type input "over"
click at [327, 399] on label at bounding box center [326, 397] width 9 height 9
click at [327, 399] on input "checkbox" at bounding box center [326, 399] width 8 height 8
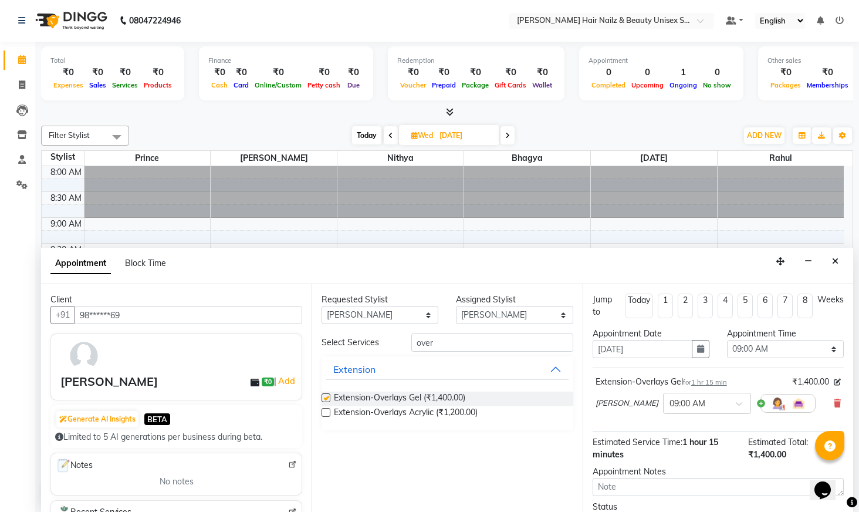
checkbox input "false"
click at [670, 405] on input "text" at bounding box center [696, 402] width 52 height 12
click at [664, 471] on div "05:00 PM" at bounding box center [707, 476] width 87 height 22
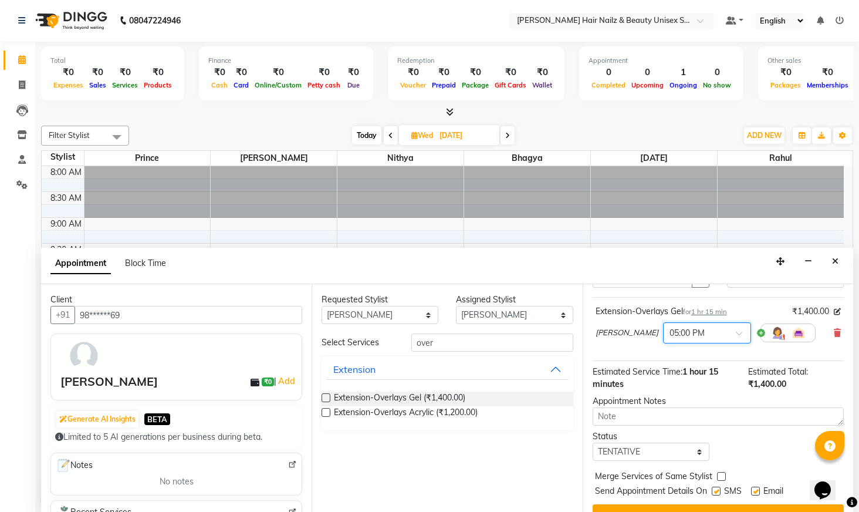
scroll to position [93, 0]
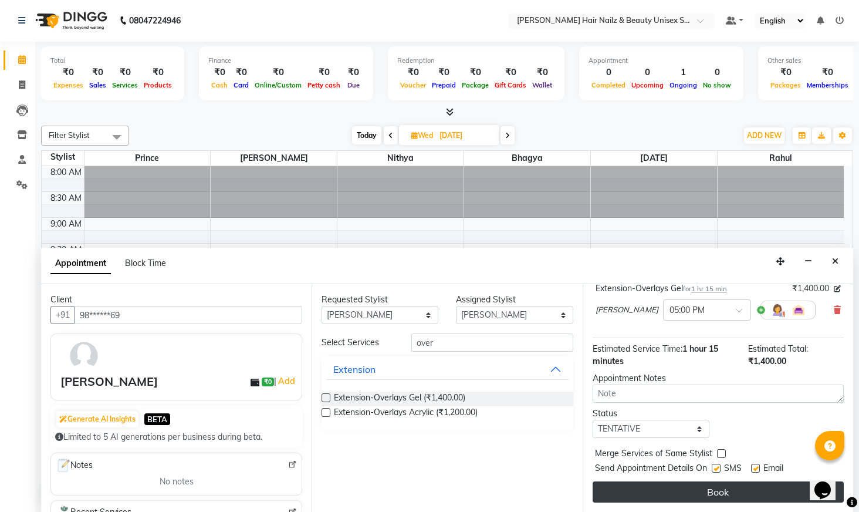
click at [714, 495] on button "Book" at bounding box center [718, 491] width 251 height 21
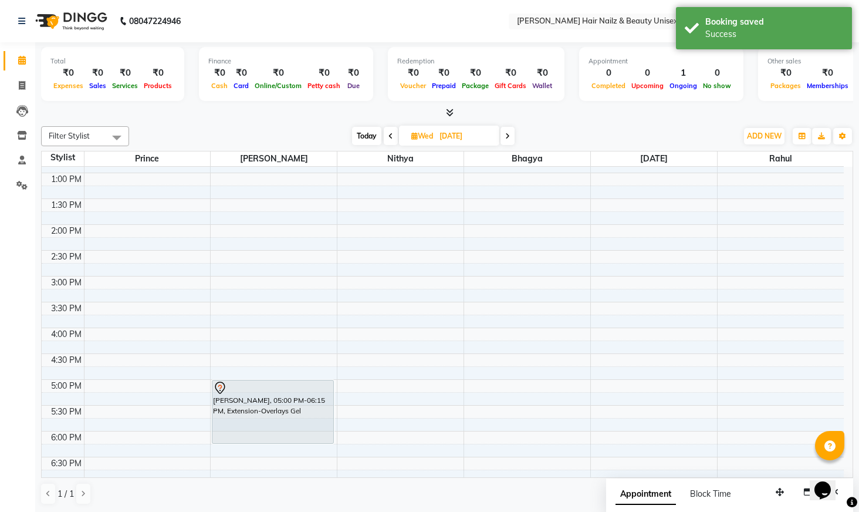
scroll to position [360, 0]
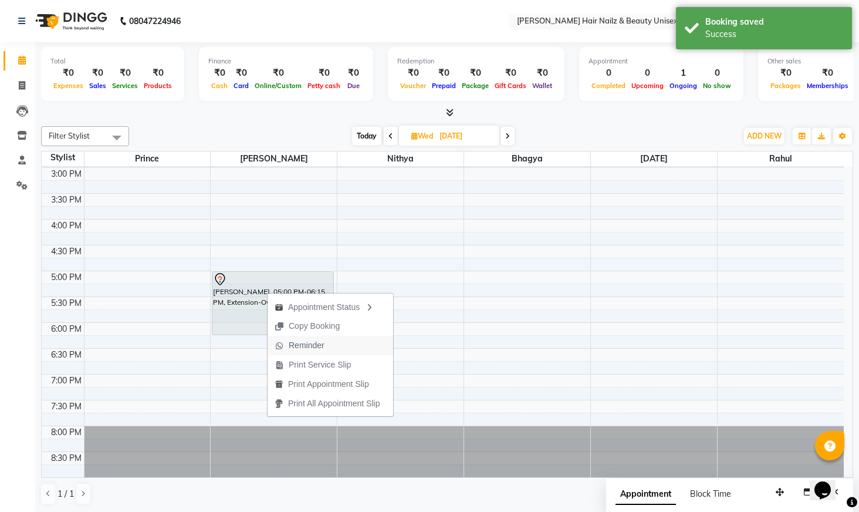
click at [319, 343] on span "Reminder" at bounding box center [307, 345] width 36 height 12
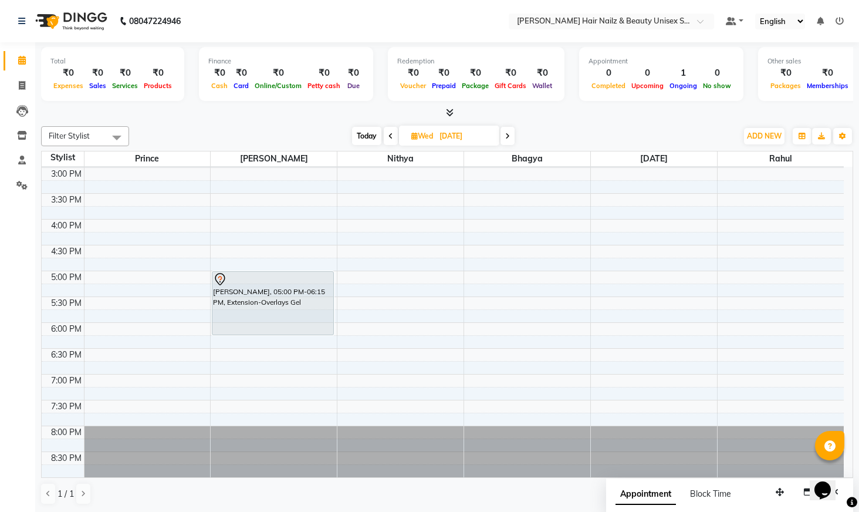
scroll to position [0, 0]
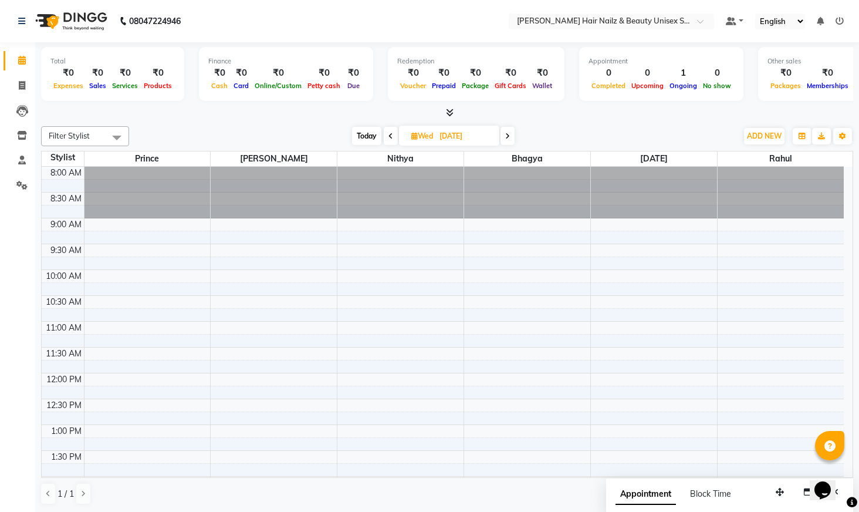
click at [376, 130] on span "Today" at bounding box center [366, 136] width 29 height 18
type input "02-10-2025"
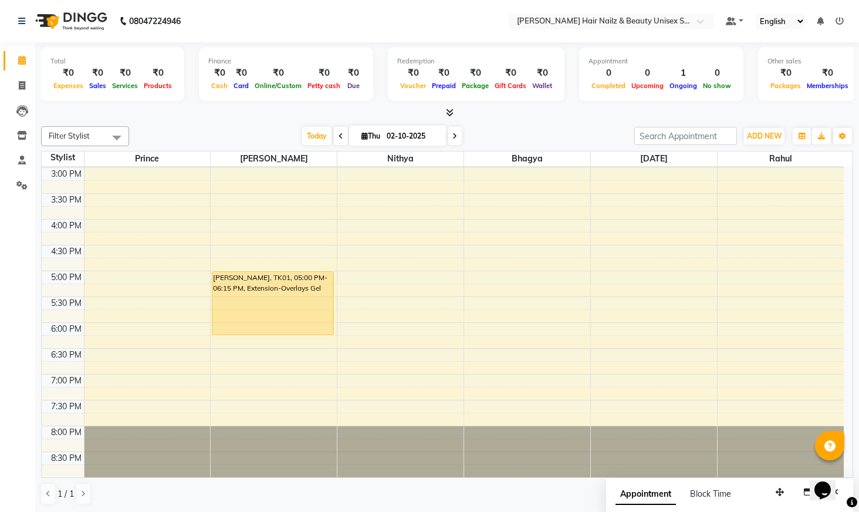
scroll to position [1, 0]
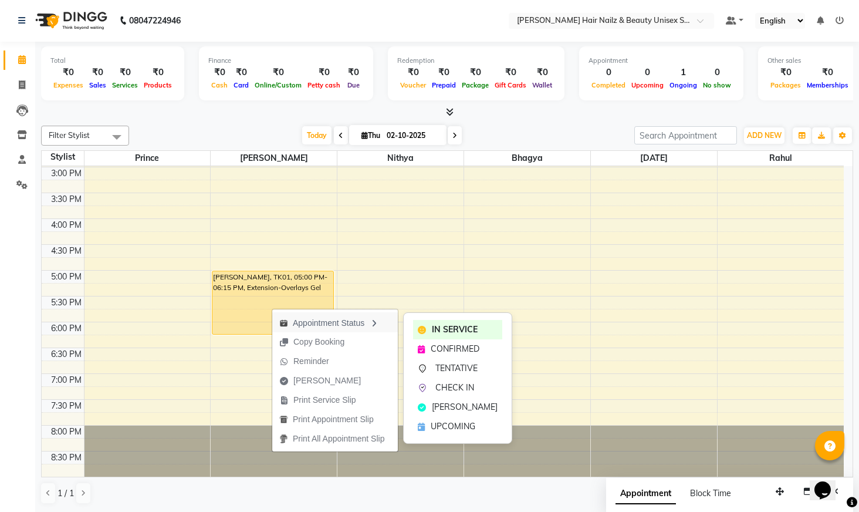
click at [337, 326] on div "Appointment Status" at bounding box center [335, 322] width 126 height 20
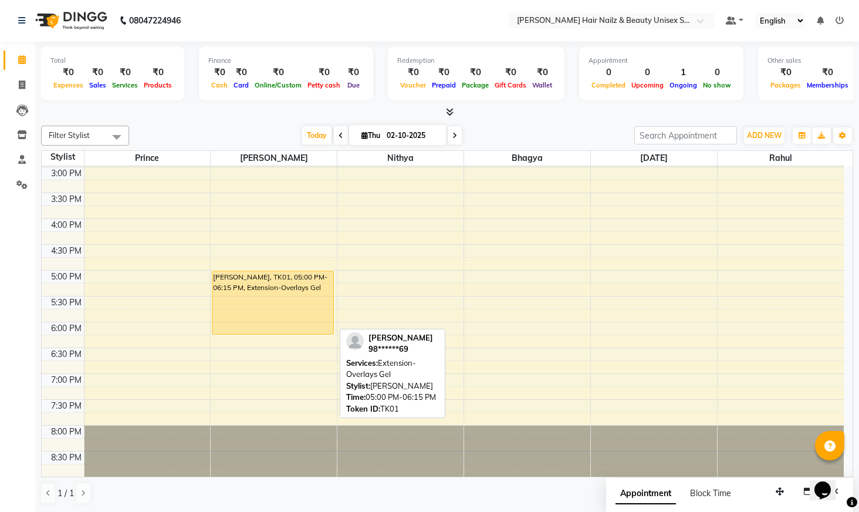
click at [298, 319] on div "[PERSON_NAME], TK01, 05:00 PM-06:15 PM, Extension-Overlays Gel" at bounding box center [272, 302] width 120 height 63
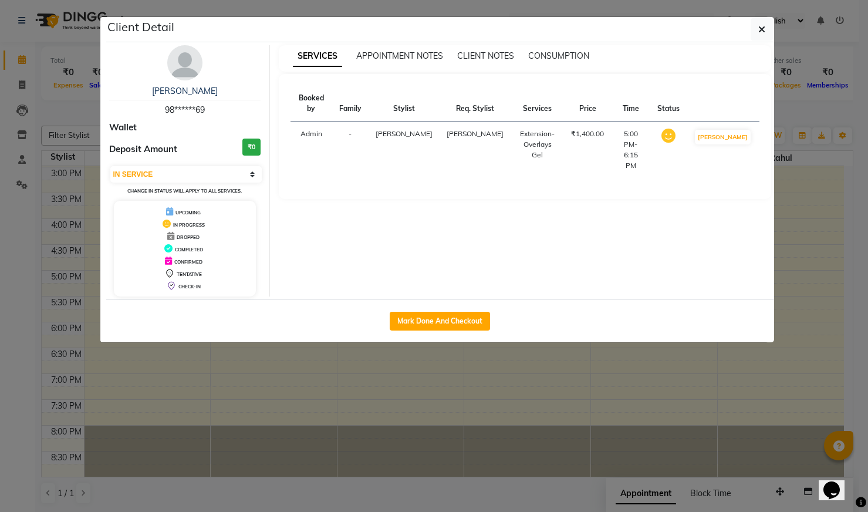
click at [192, 236] on span "DROPPED" at bounding box center [188, 237] width 23 height 6
click at [202, 236] on div "DROPPED" at bounding box center [185, 236] width 133 height 12
click at [253, 174] on select "Select IN SERVICE CONFIRMED TENTATIVE CHECK IN MARK DONE UPCOMING" at bounding box center [186, 174] width 152 height 16
select select "5"
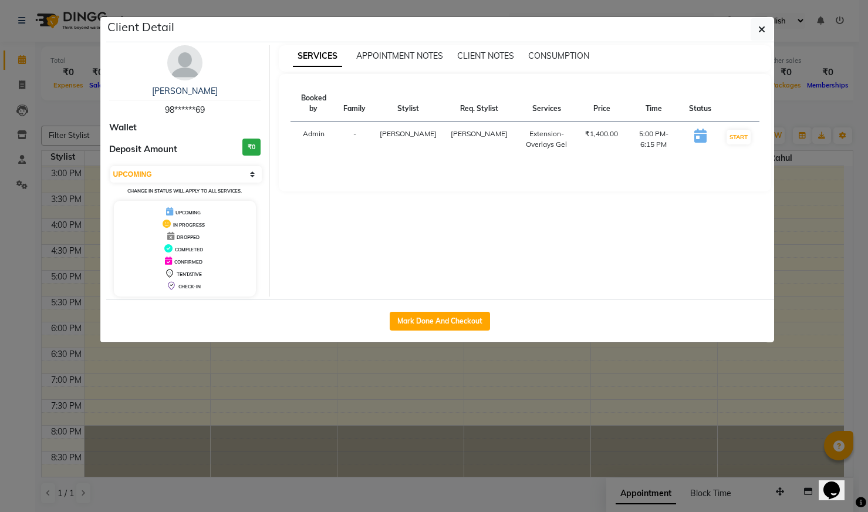
click at [695, 129] on icon at bounding box center [700, 136] width 12 height 14
click at [650, 123] on td "5:00 PM-6:15 PM" at bounding box center [653, 139] width 57 height 36
click at [585, 129] on div "₹1,400.00" at bounding box center [601, 134] width 33 height 11
click at [471, 124] on td "[PERSON_NAME]" at bounding box center [479, 139] width 71 height 36
click at [391, 129] on span "[PERSON_NAME]" at bounding box center [408, 133] width 57 height 9
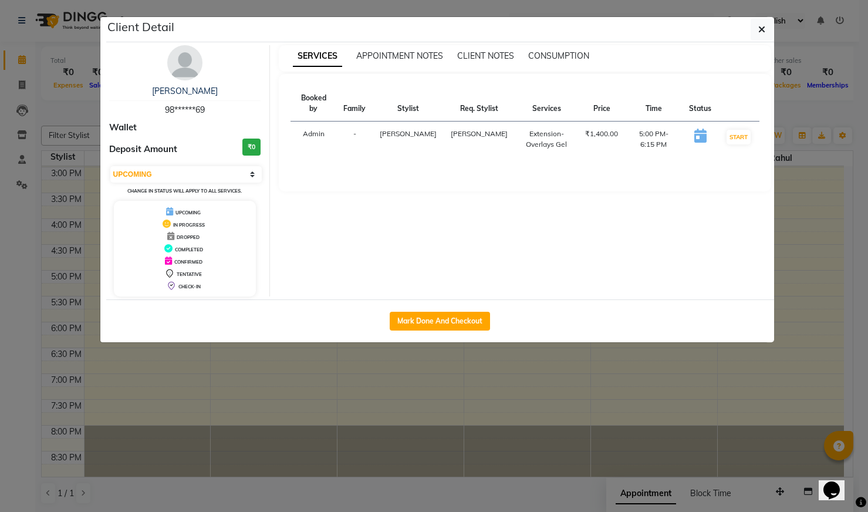
click at [283, 119] on div "Booked by Family Stylist Req. Stylist Services Price Time Status Admin - Bushra…" at bounding box center [525, 132] width 492 height 117
drag, startPoint x: 636, startPoint y: 106, endPoint x: 622, endPoint y: 96, distance: 17.1
click at [636, 106] on th "Time" at bounding box center [653, 104] width 57 height 36
click at [419, 63] on div "SERVICES APPOINTMENT NOTES CLIENT NOTES CONSUMPTION" at bounding box center [525, 58] width 492 height 26
click at [513, 47] on div "SERVICES APPOINTMENT NOTES CLIENT NOTES CONSUMPTION" at bounding box center [525, 58] width 492 height 26
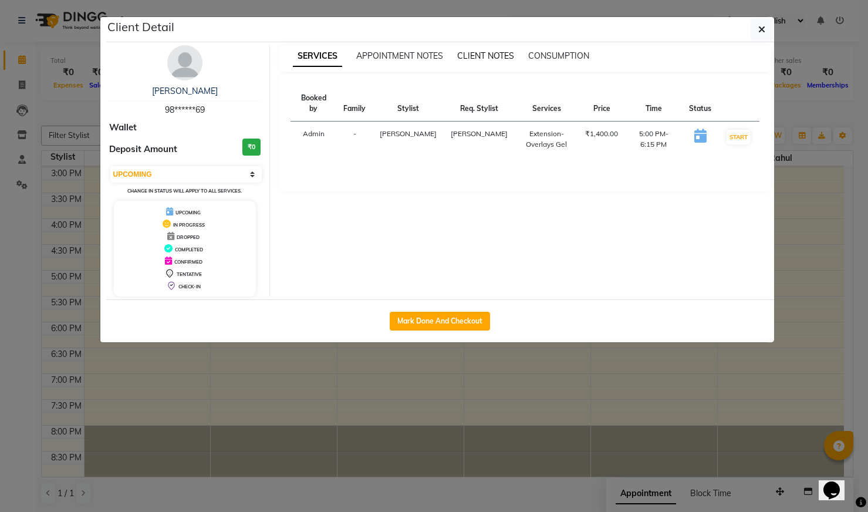
click at [512, 59] on span "CLIENT NOTES" at bounding box center [485, 55] width 57 height 11
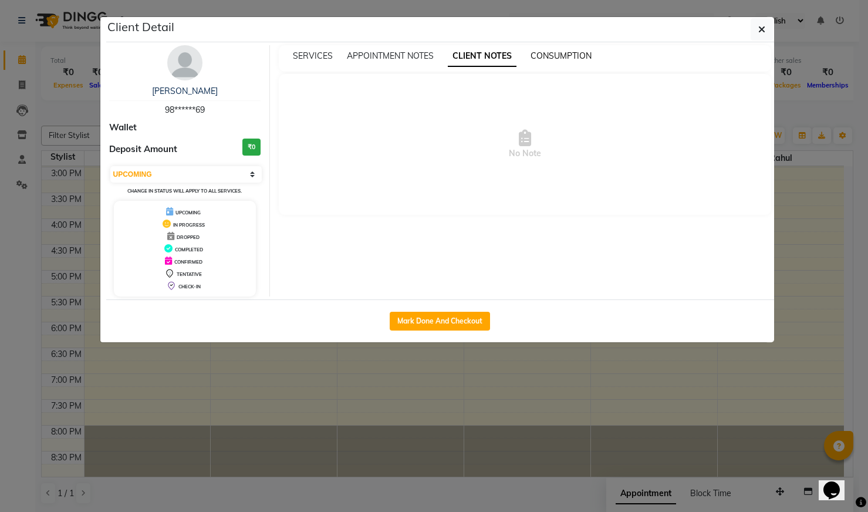
click at [579, 55] on span "CONSUMPTION" at bounding box center [561, 55] width 61 height 11
click at [318, 45] on div "SERVICES APPOINTMENT NOTES CLIENT NOTES CONSUMPTION" at bounding box center [525, 58] width 492 height 26
click at [317, 53] on span "SERVICES" at bounding box center [313, 55] width 40 height 11
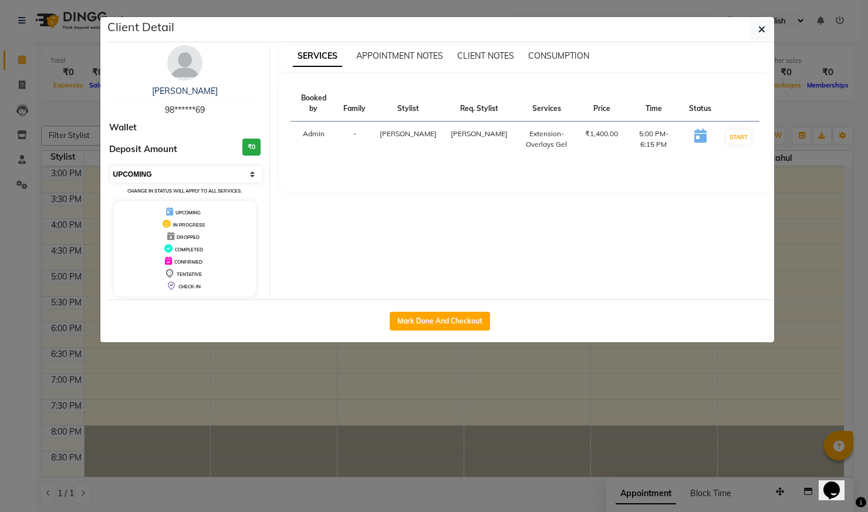
click at [213, 180] on select "Select IN SERVICE CONFIRMED TENTATIVE CHECK IN MARK DONE UPCOMING" at bounding box center [186, 174] width 152 height 16
click at [575, 64] on div "SERVICES APPOINTMENT NOTES CLIENT NOTES CONSUMPTION" at bounding box center [525, 58] width 492 height 26
click at [573, 58] on span "CONSUMPTION" at bounding box center [558, 55] width 61 height 11
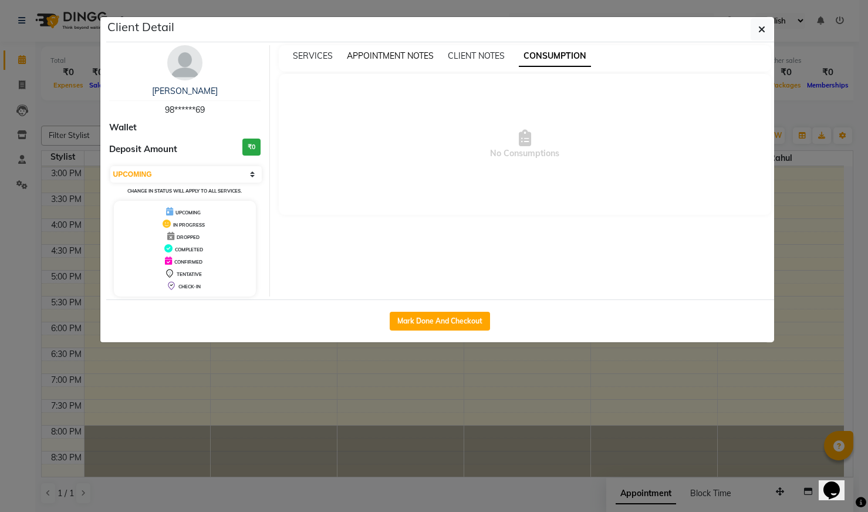
click at [370, 50] on span "APPOINTMENT NOTES" at bounding box center [390, 55] width 87 height 11
click at [332, 62] on div "SERVICES APPOINTMENT NOTES CLIENT NOTES CONSUMPTION" at bounding box center [525, 58] width 492 height 26
click at [297, 60] on span "SERVICES" at bounding box center [313, 55] width 40 height 11
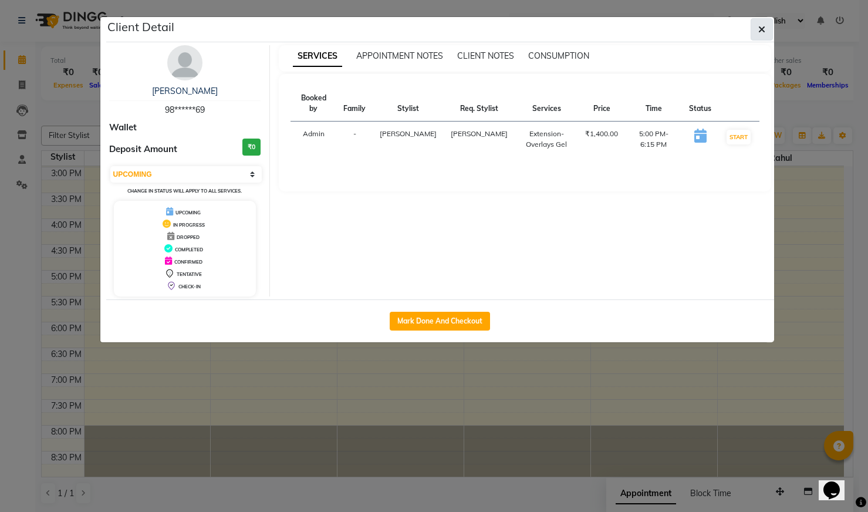
click at [765, 22] on button "button" at bounding box center [762, 29] width 22 height 22
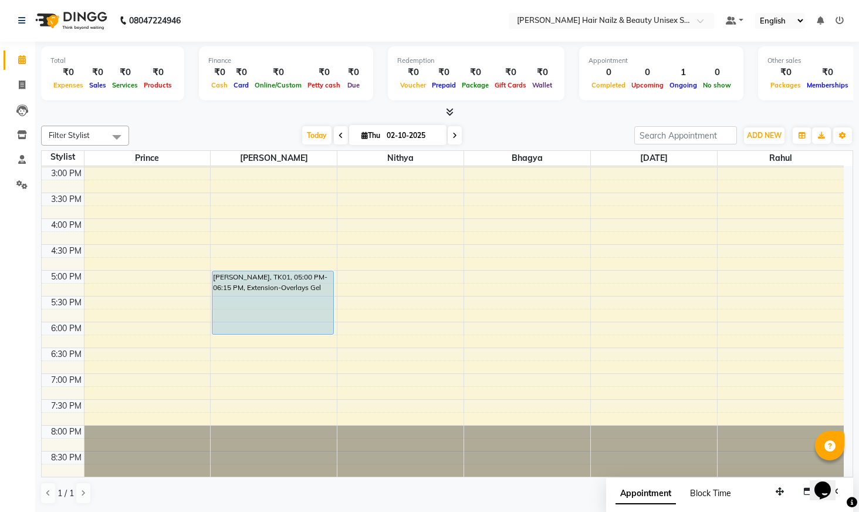
click at [708, 497] on span "Block Time" at bounding box center [710, 493] width 41 height 11
type input "[DATE]"
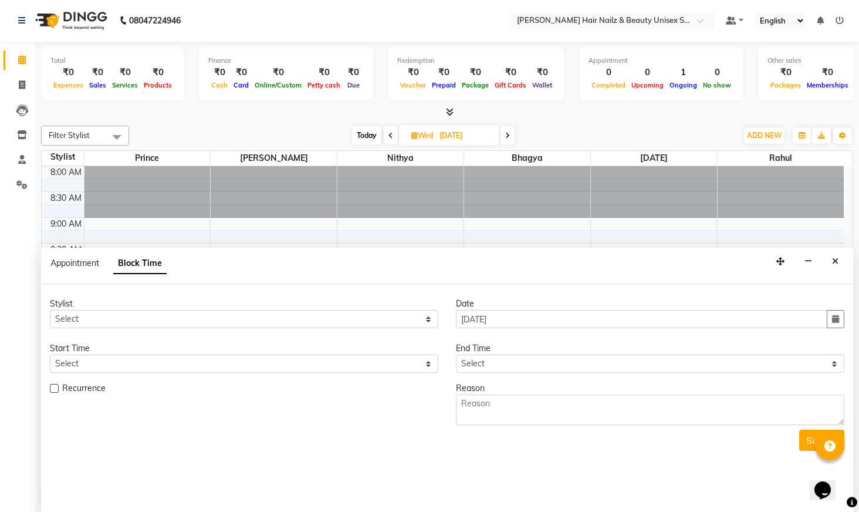
scroll to position [360, 0]
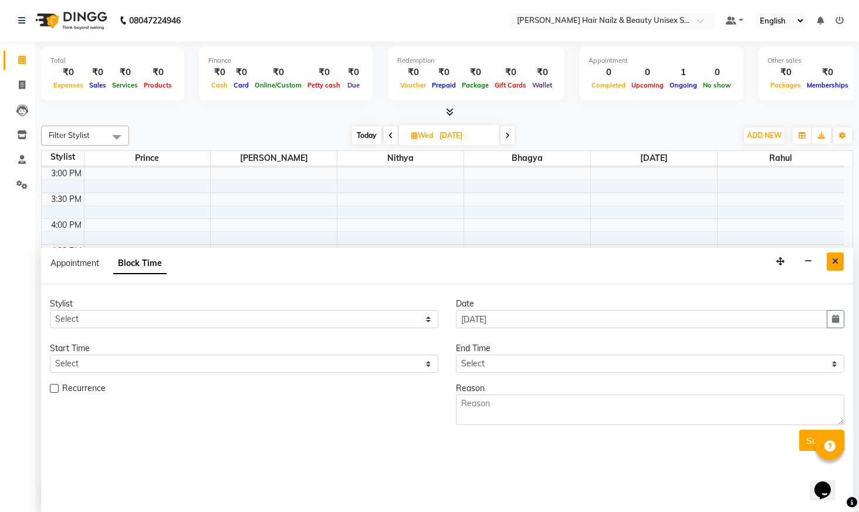
click at [834, 264] on icon "Close" at bounding box center [835, 261] width 6 height 8
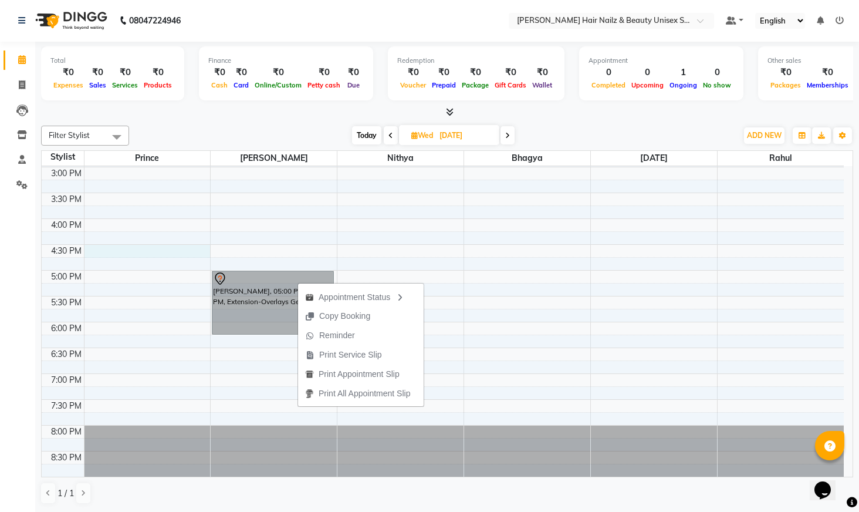
click at [192, 250] on div "8:00 AM 8:30 AM 9:00 AM 9:30 AM 10:00 AM 10:30 AM 11:00 AM 11:30 AM 12:00 PM 12…" at bounding box center [443, 141] width 802 height 671
select select "93007"
select select "tentative"
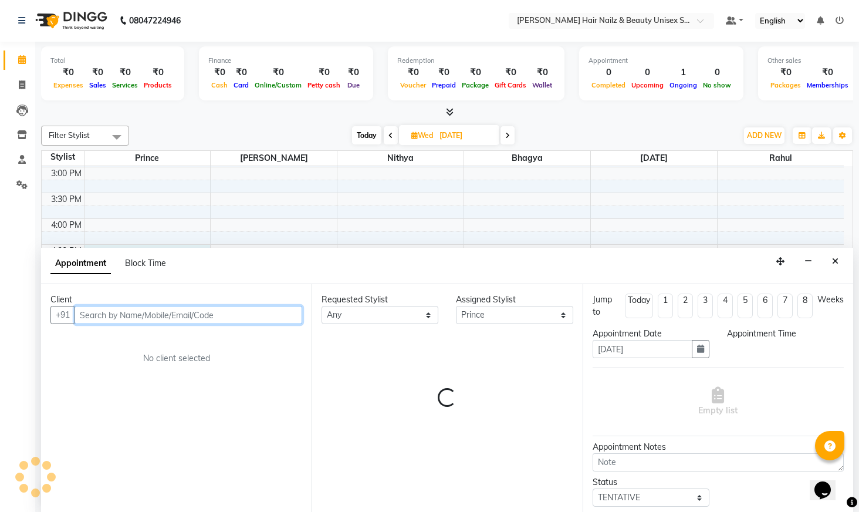
select select "990"
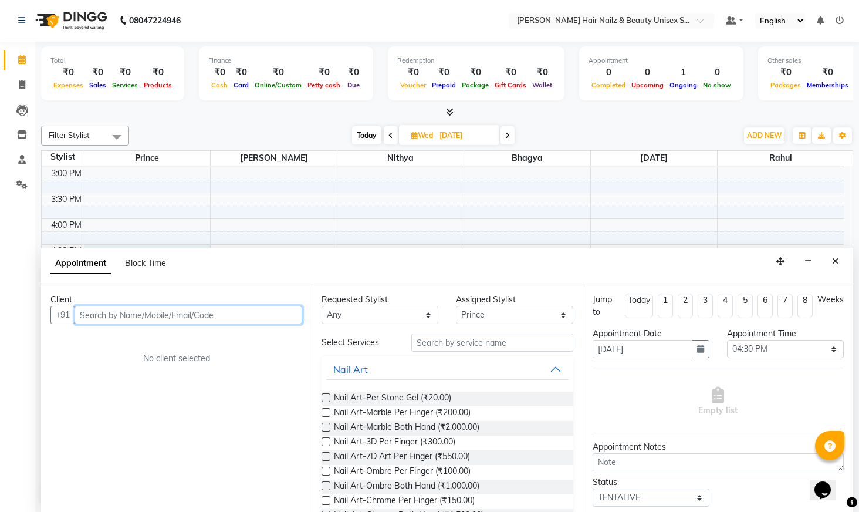
scroll to position [0, 0]
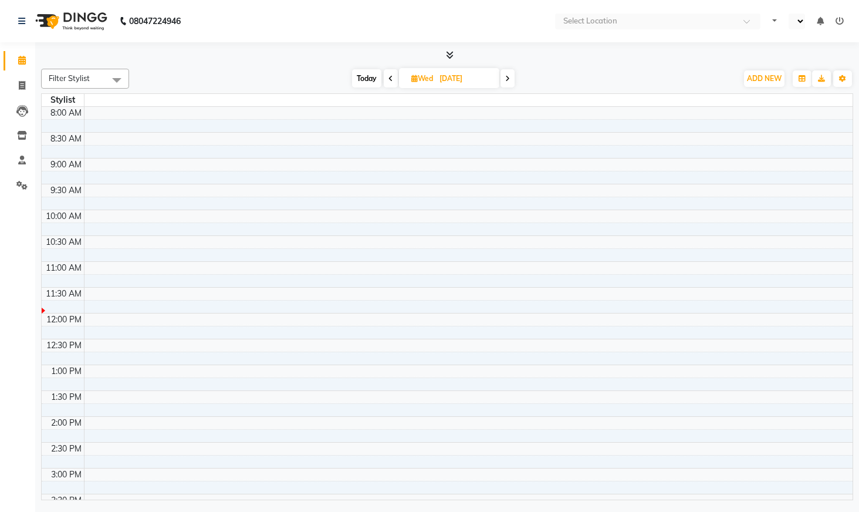
select select "en"
